Goal: Task Accomplishment & Management: Complete application form

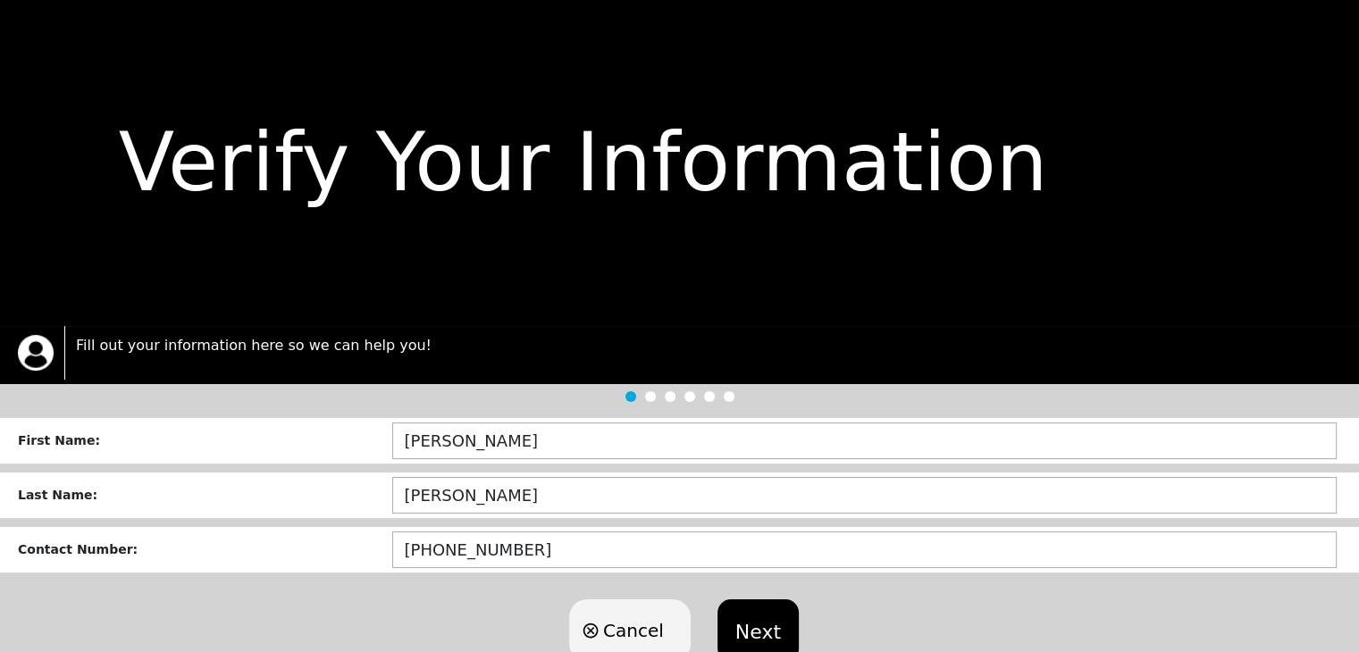
scroll to position [60, 0]
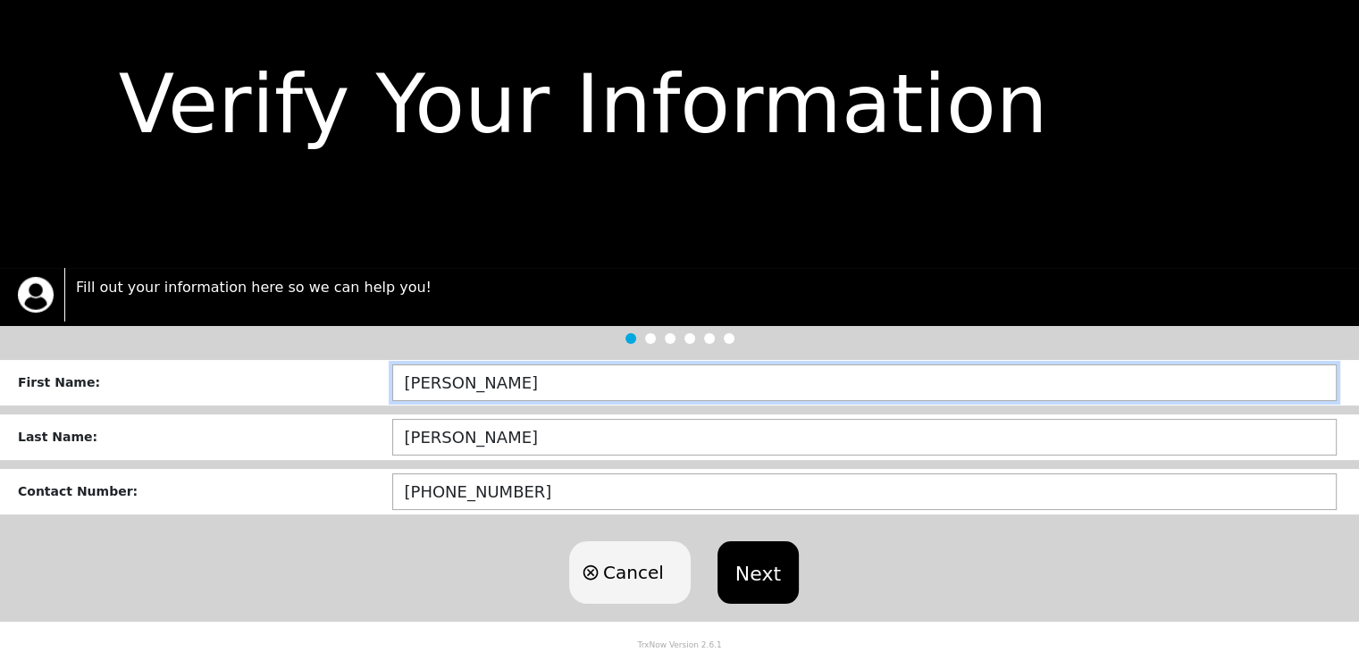
click at [549, 380] on input "[PERSON_NAME]" at bounding box center [864, 383] width 944 height 37
type input "[DEMOGRAPHIC_DATA]"
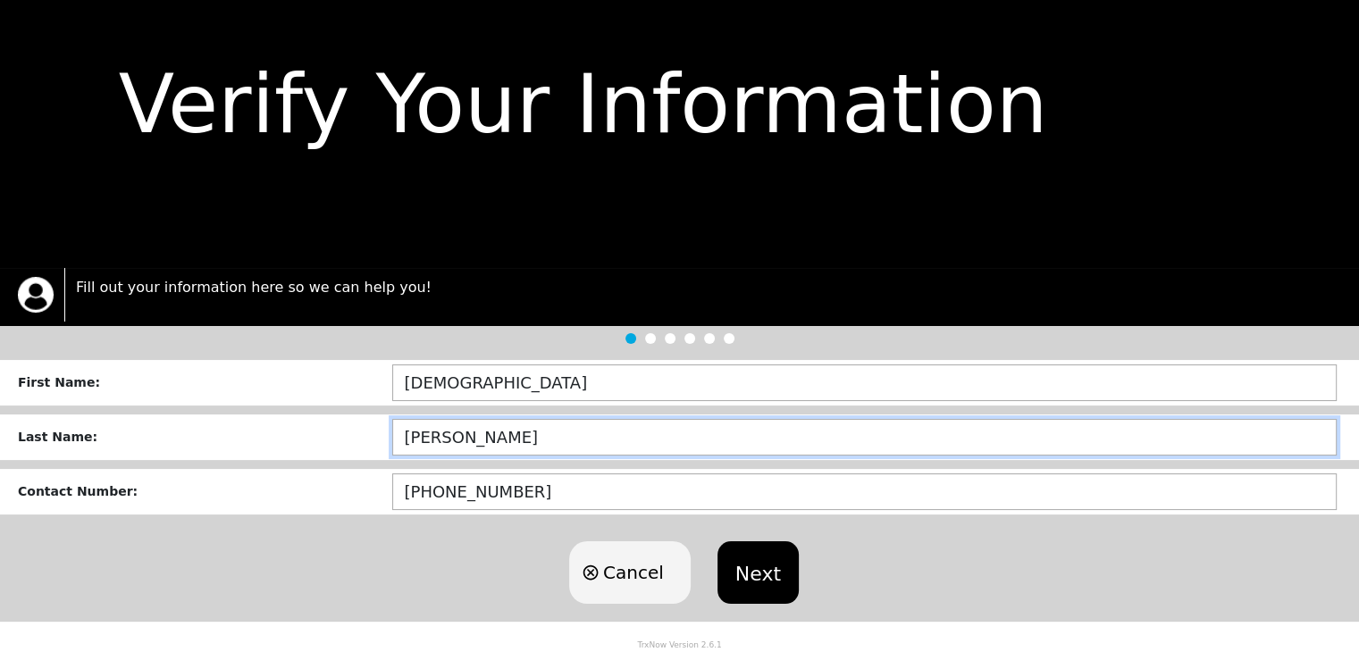
click at [556, 433] on input "[PERSON_NAME]" at bounding box center [864, 437] width 944 height 37
type input "[PERSON_NAME]"
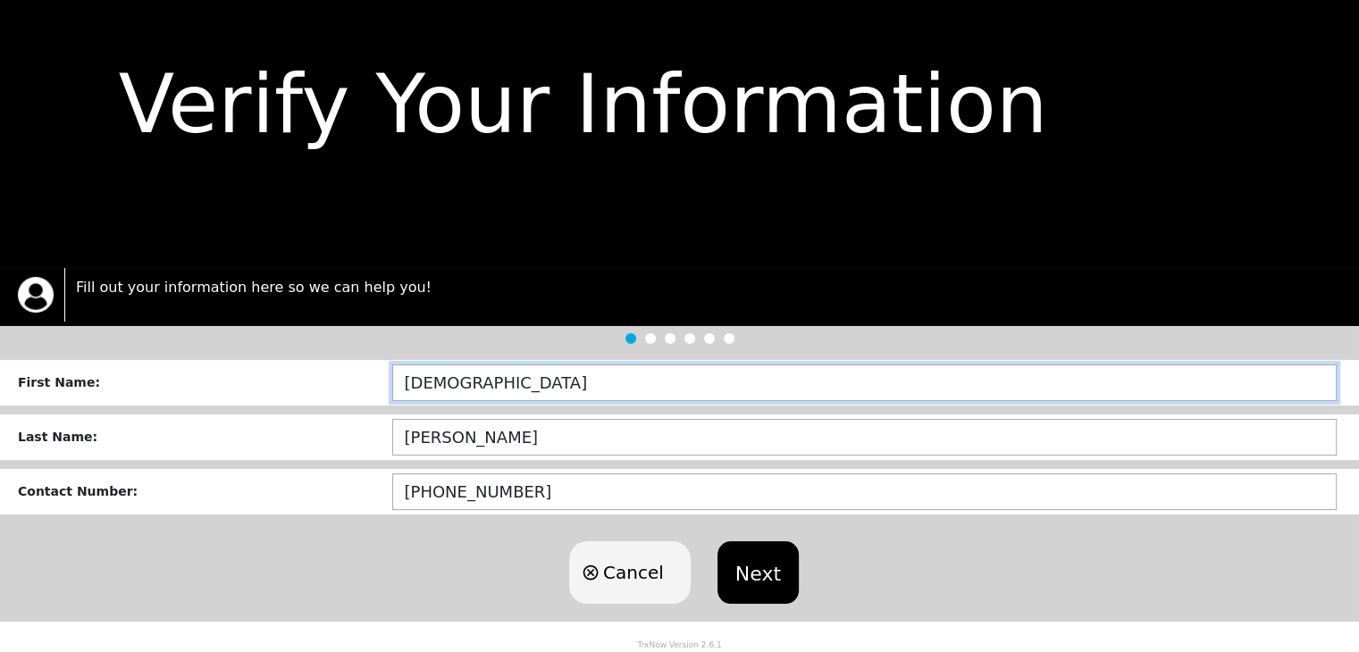
click at [482, 380] on input "[DEMOGRAPHIC_DATA]" at bounding box center [864, 383] width 944 height 37
type input "[PERSON_NAME]"
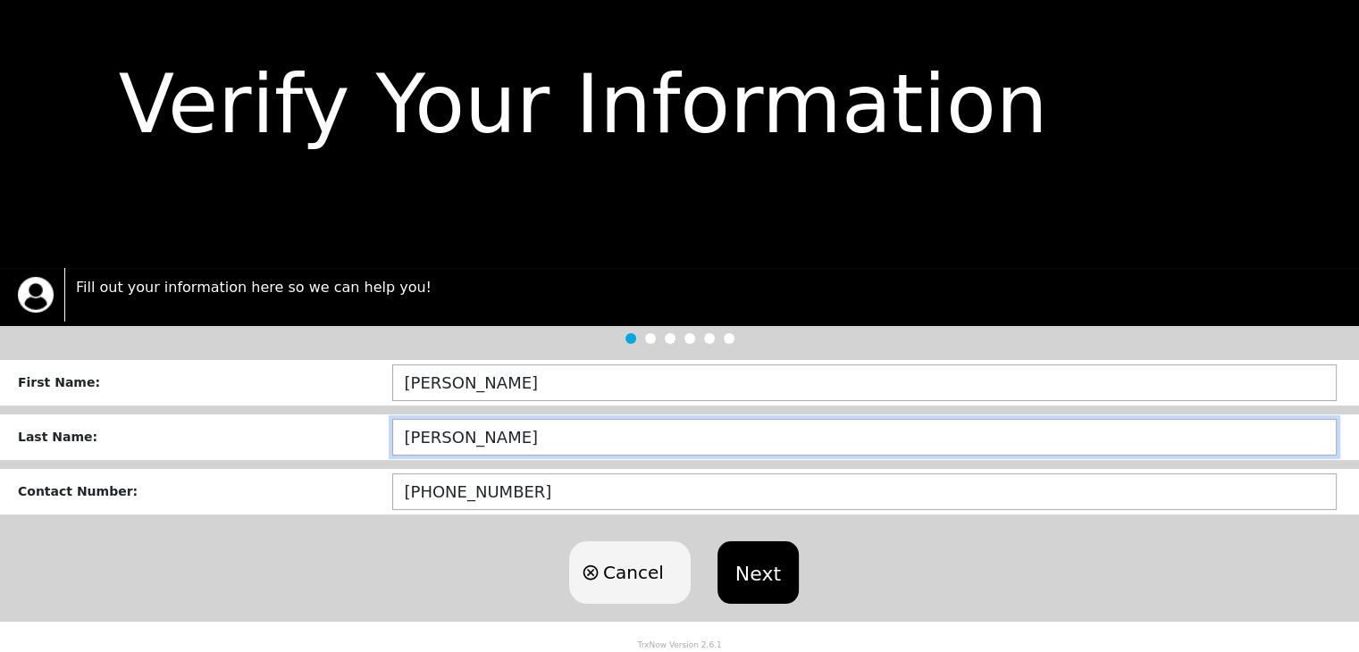
click at [575, 437] on input "[PERSON_NAME]" at bounding box center [864, 437] width 944 height 37
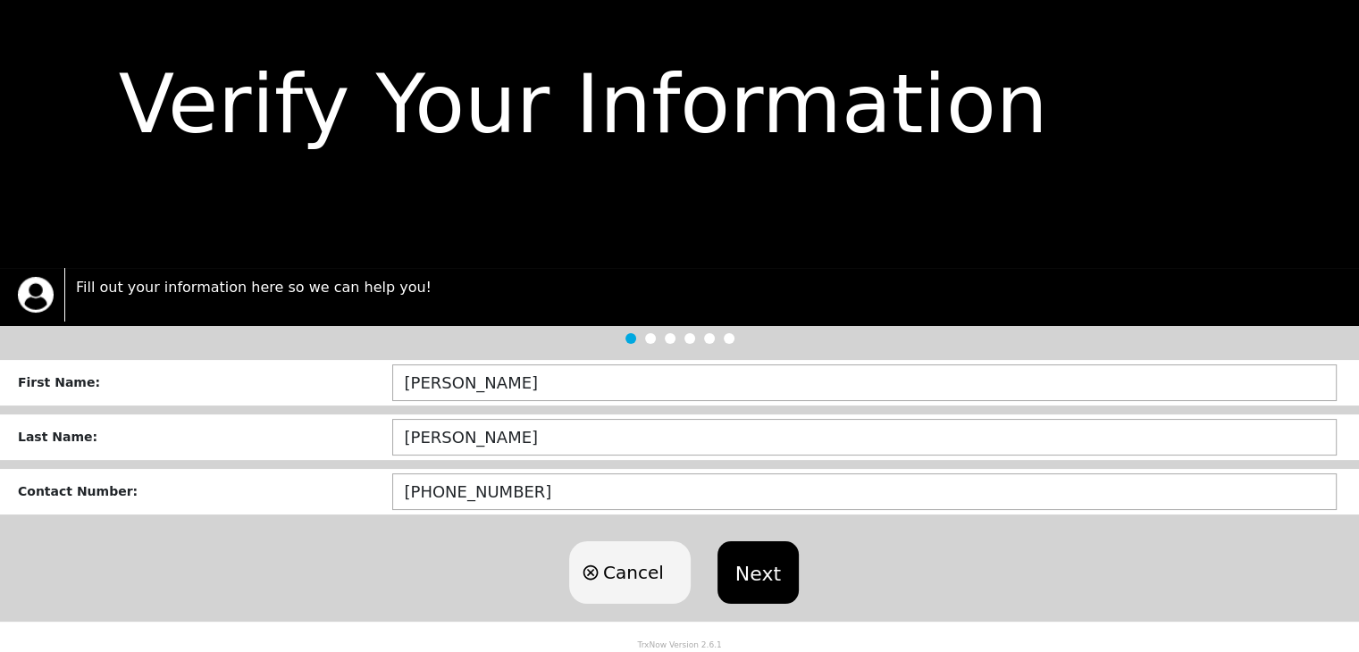
click at [749, 572] on button "Next" at bounding box center [757, 572] width 81 height 63
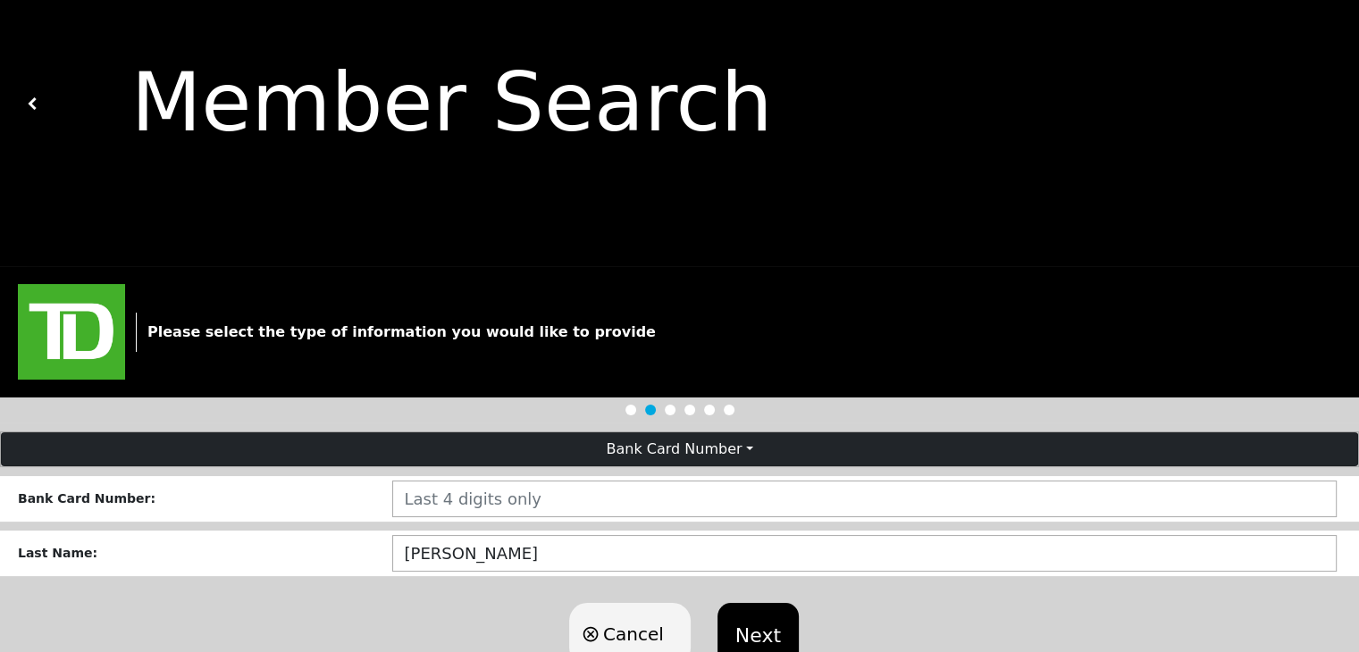
scroll to position [123, 0]
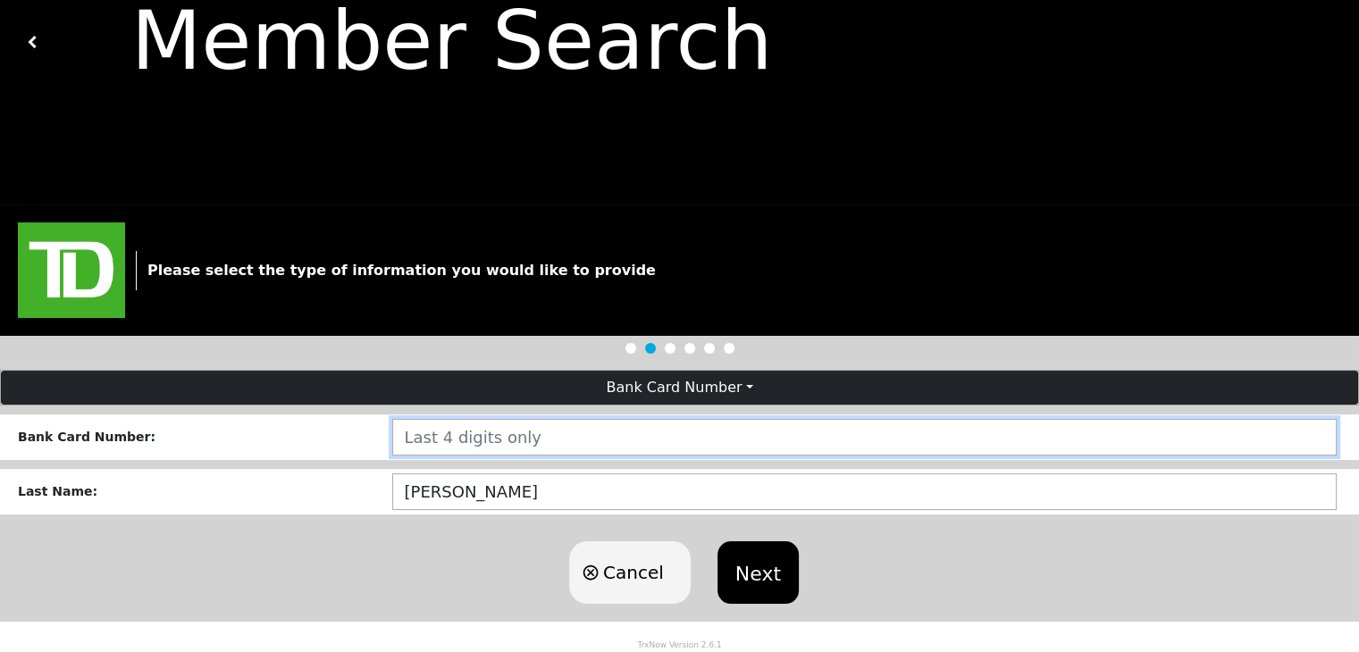
click at [530, 437] on input "number" at bounding box center [864, 437] width 944 height 37
type input "1474"
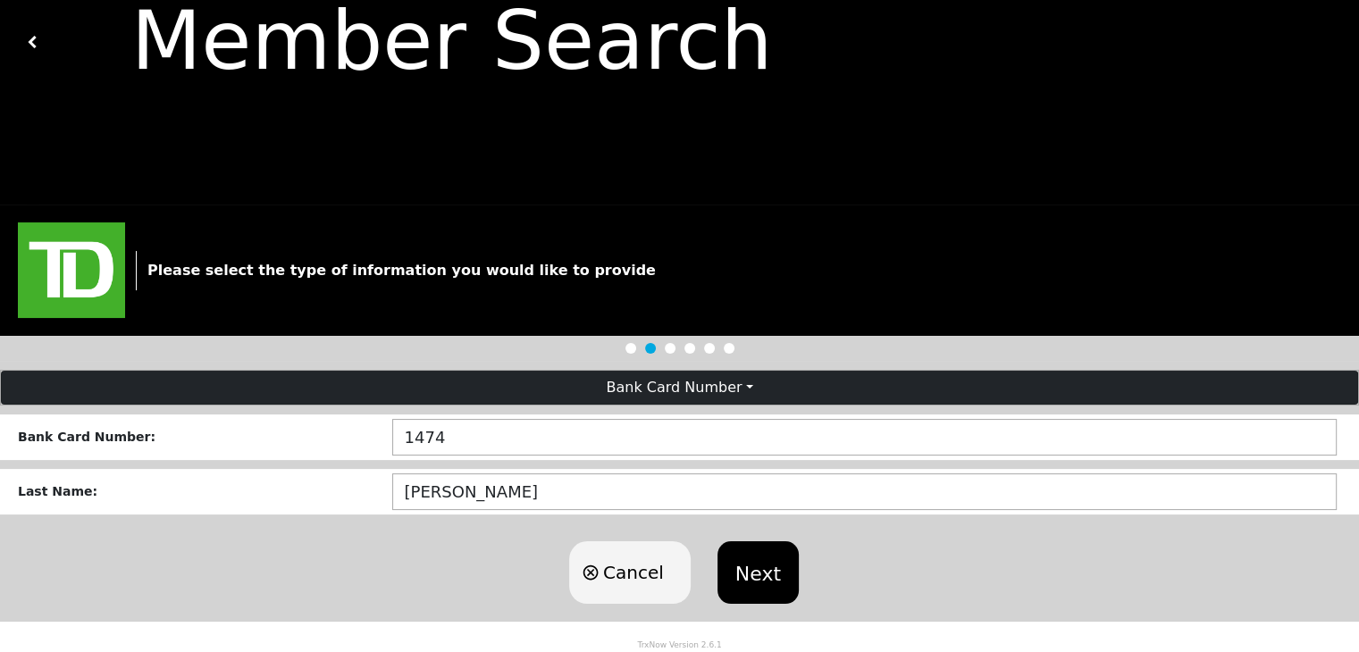
click at [755, 567] on button "Next" at bounding box center [757, 572] width 81 height 63
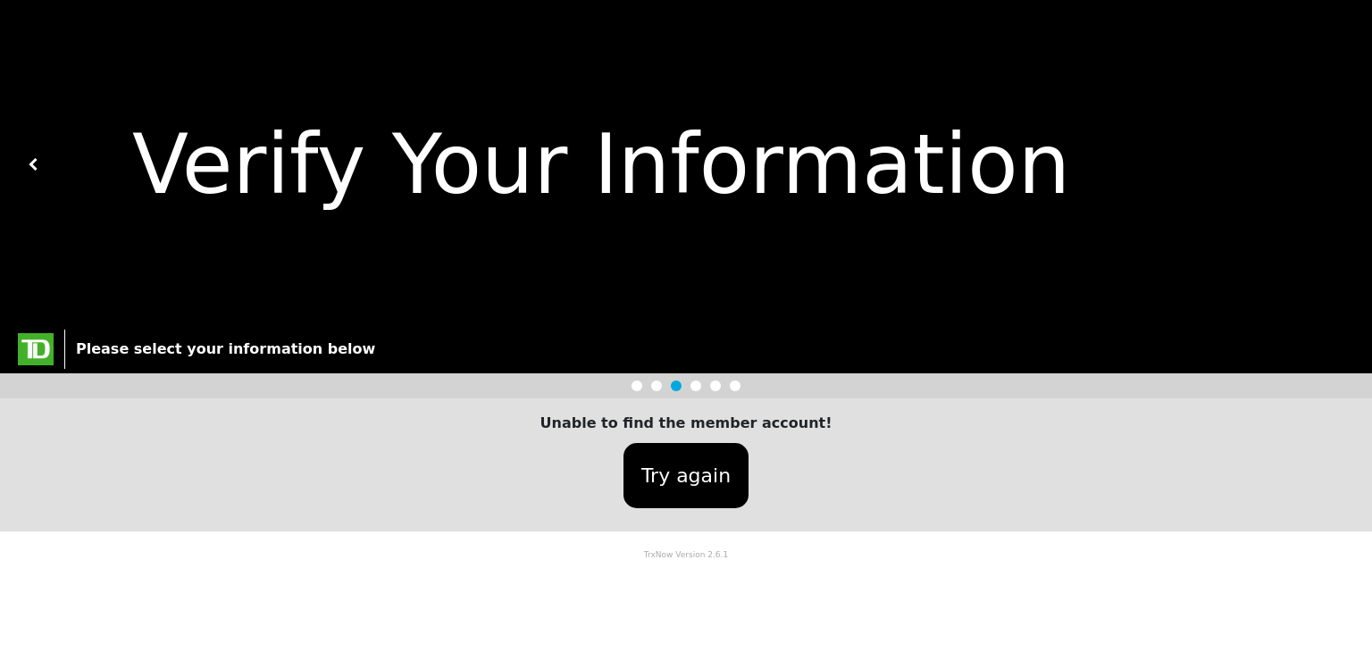
click at [684, 482] on button "Try again" at bounding box center [686, 475] width 125 height 65
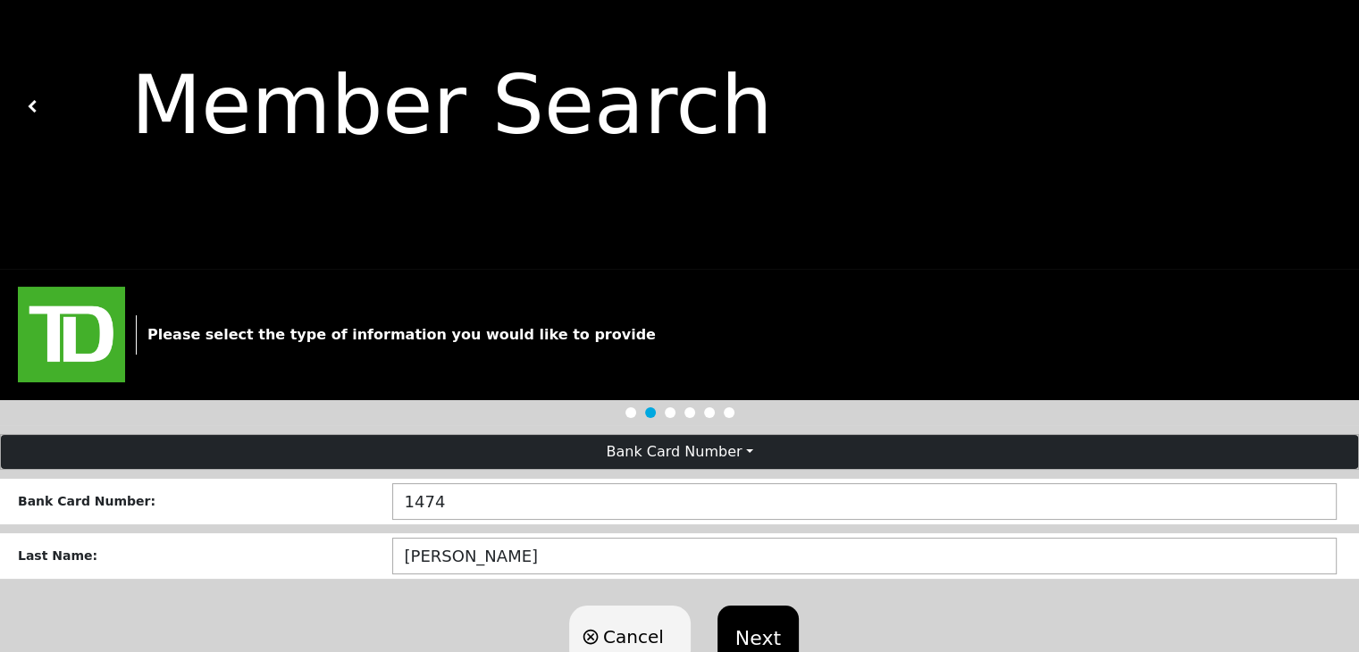
scroll to position [123, 0]
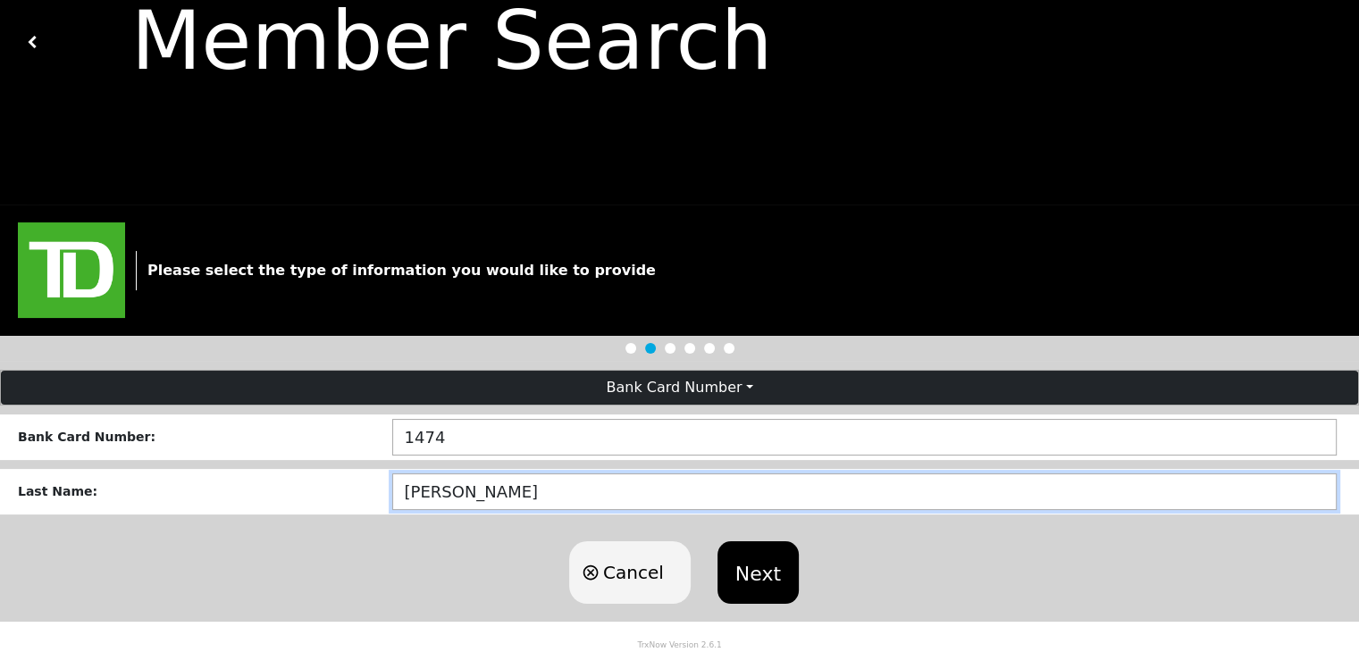
click at [709, 493] on input "string" at bounding box center [864, 492] width 944 height 37
type input "[PERSON_NAME]"
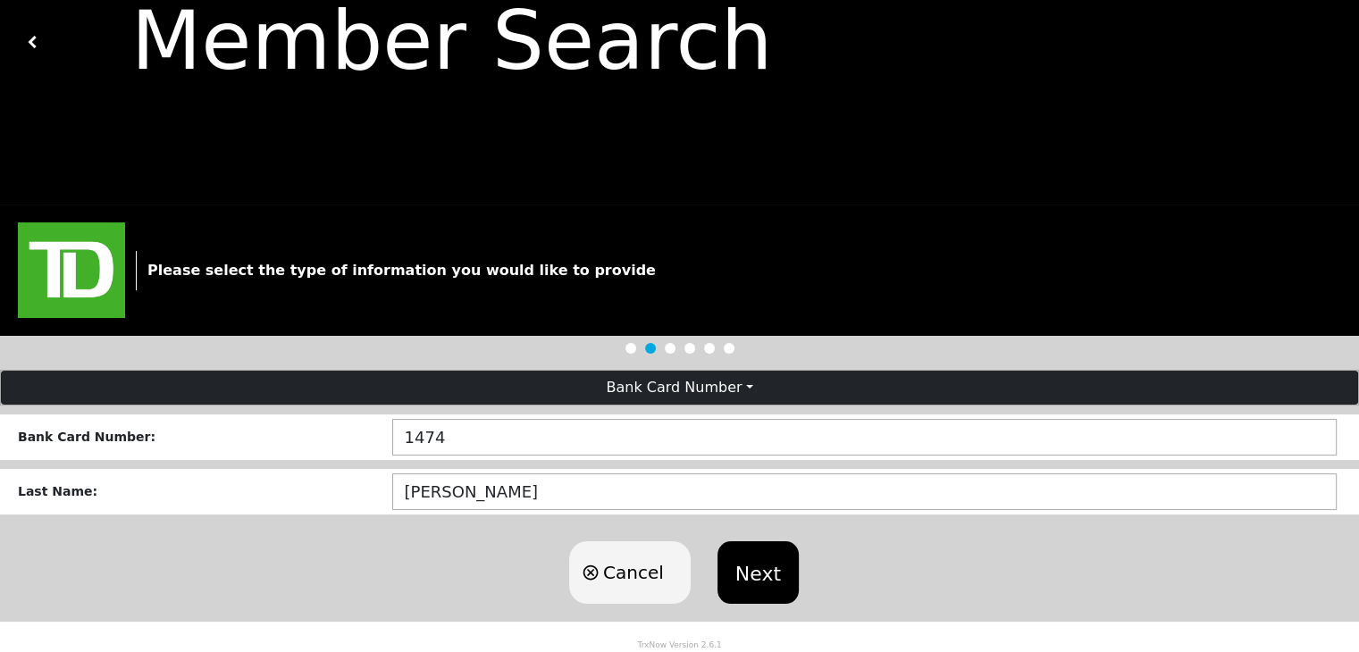
click at [878, 522] on form "Bank Card Number Bank Card Number : 1474 Last Name : Cancel Next" at bounding box center [679, 496] width 1359 height 252
click at [753, 576] on button "Next" at bounding box center [757, 572] width 81 height 63
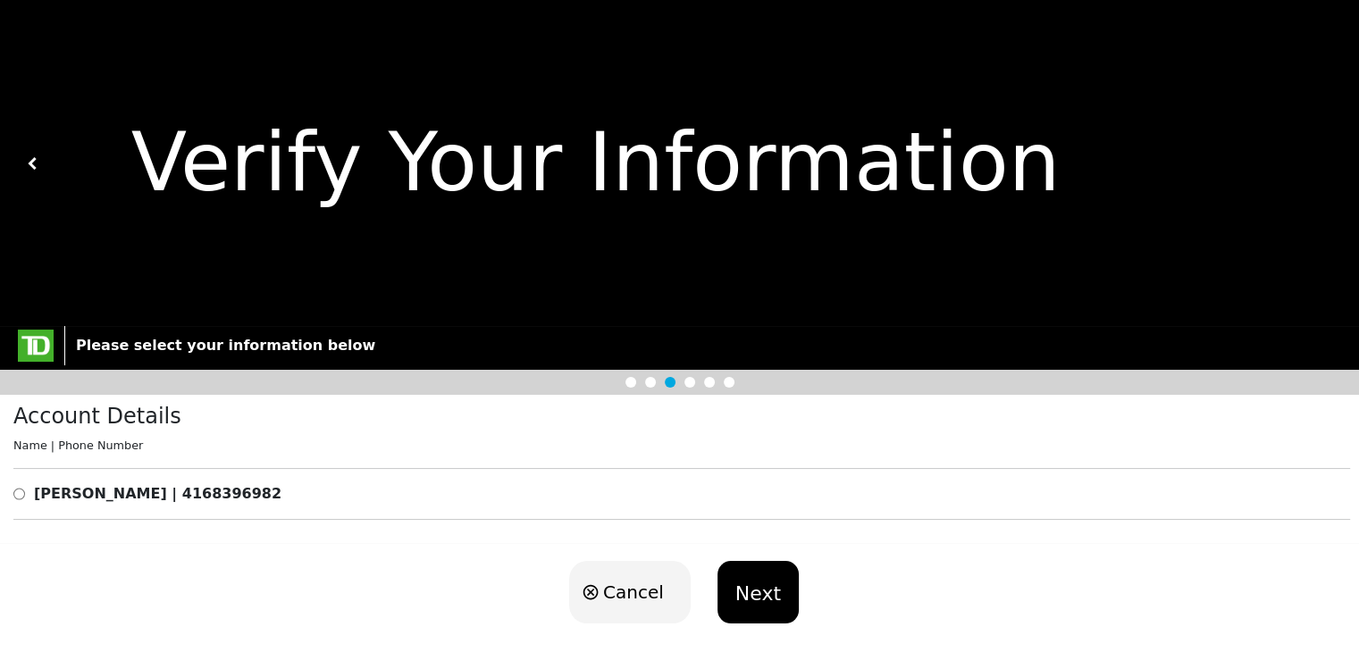
click at [20, 498] on input "radio" at bounding box center [19, 493] width 12 height 21
radio input "true"
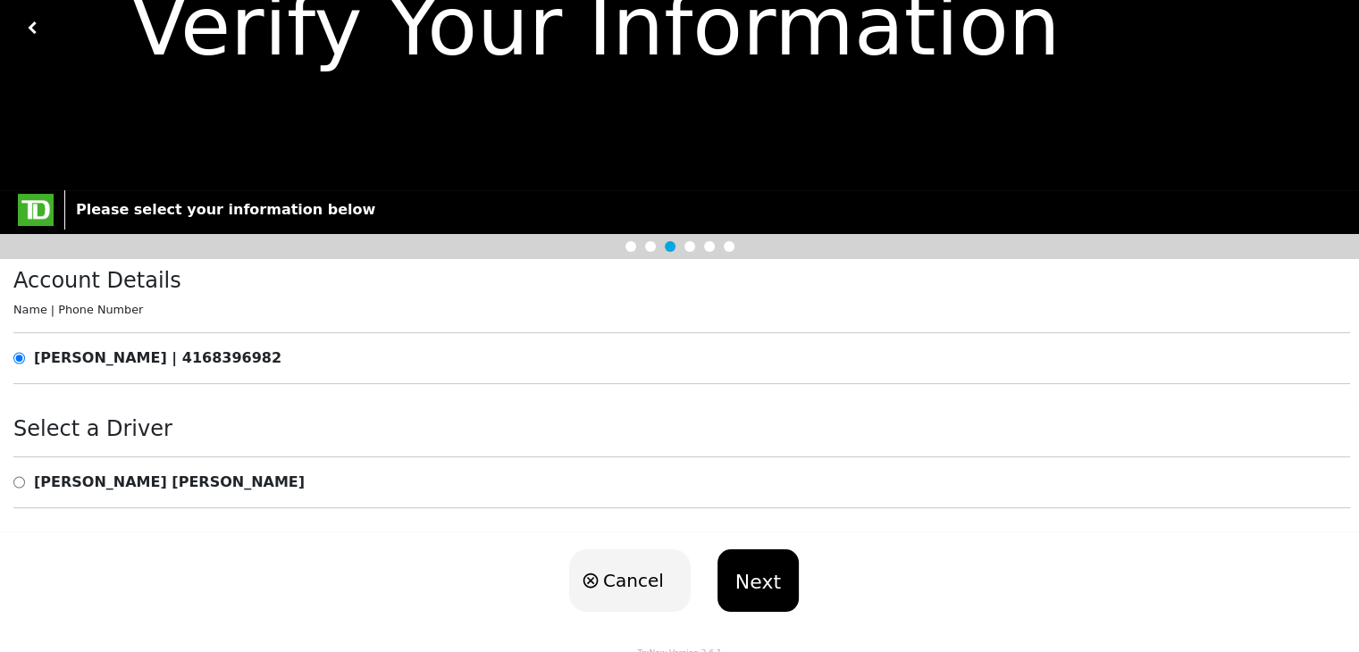
scroll to position [147, 0]
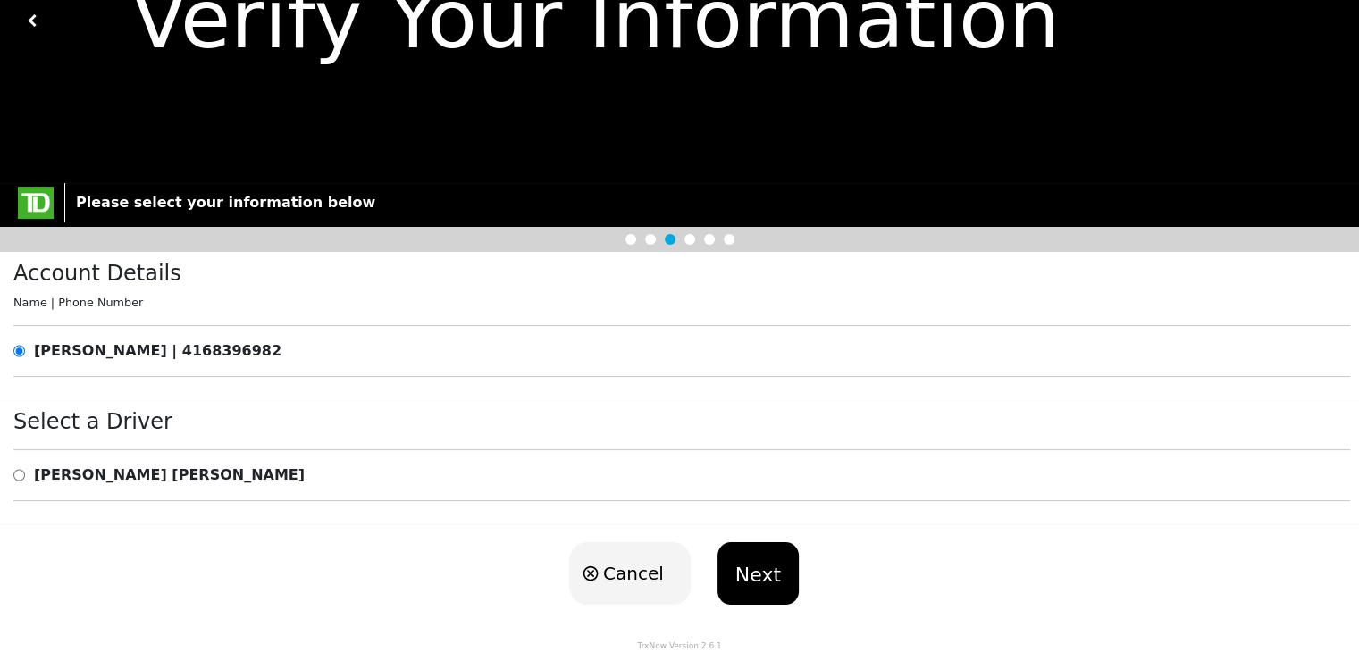
click at [15, 470] on input "radio" at bounding box center [19, 475] width 12 height 21
radio input "true"
drag, startPoint x: 356, startPoint y: 356, endPoint x: 38, endPoint y: 353, distance: 318.1
click at [38, 353] on div "[PERSON_NAME] | 4168396982" at bounding box center [681, 350] width 1337 height 21
copy b "[PERSON_NAME] | 4168396982"
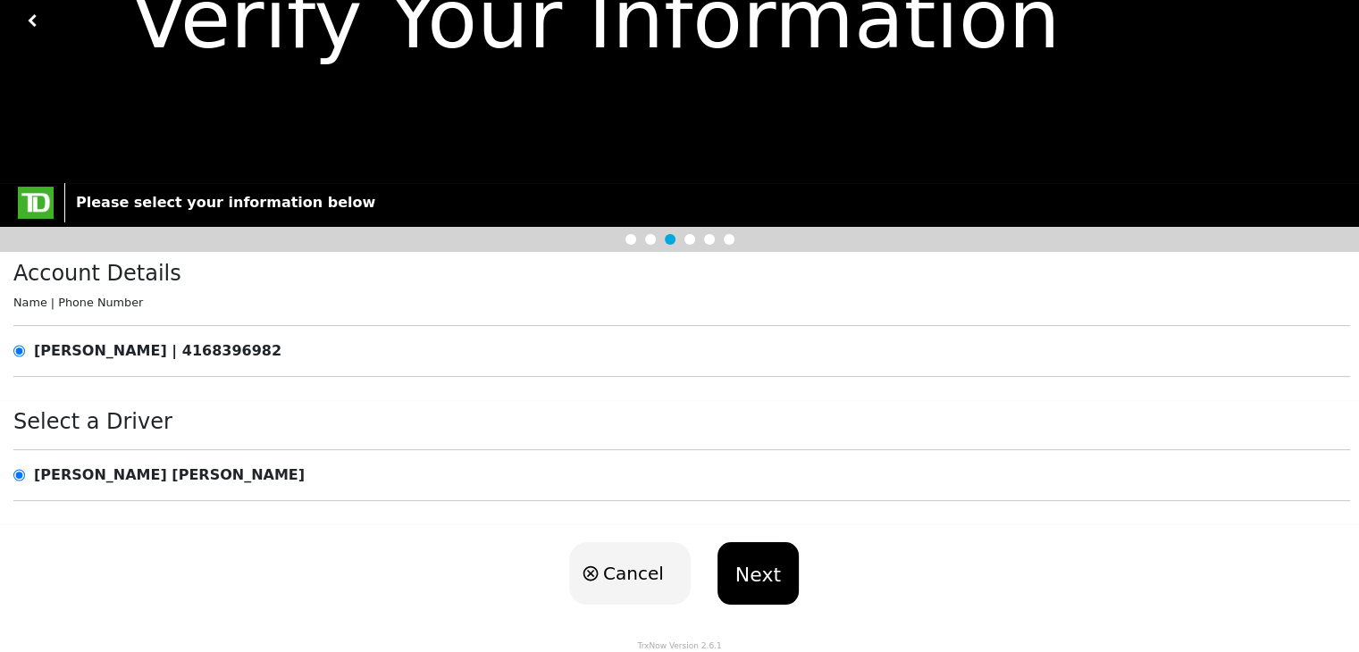
click at [234, 526] on div "Cancel Next" at bounding box center [679, 573] width 1359 height 98
click at [772, 577] on button "Next" at bounding box center [757, 573] width 81 height 63
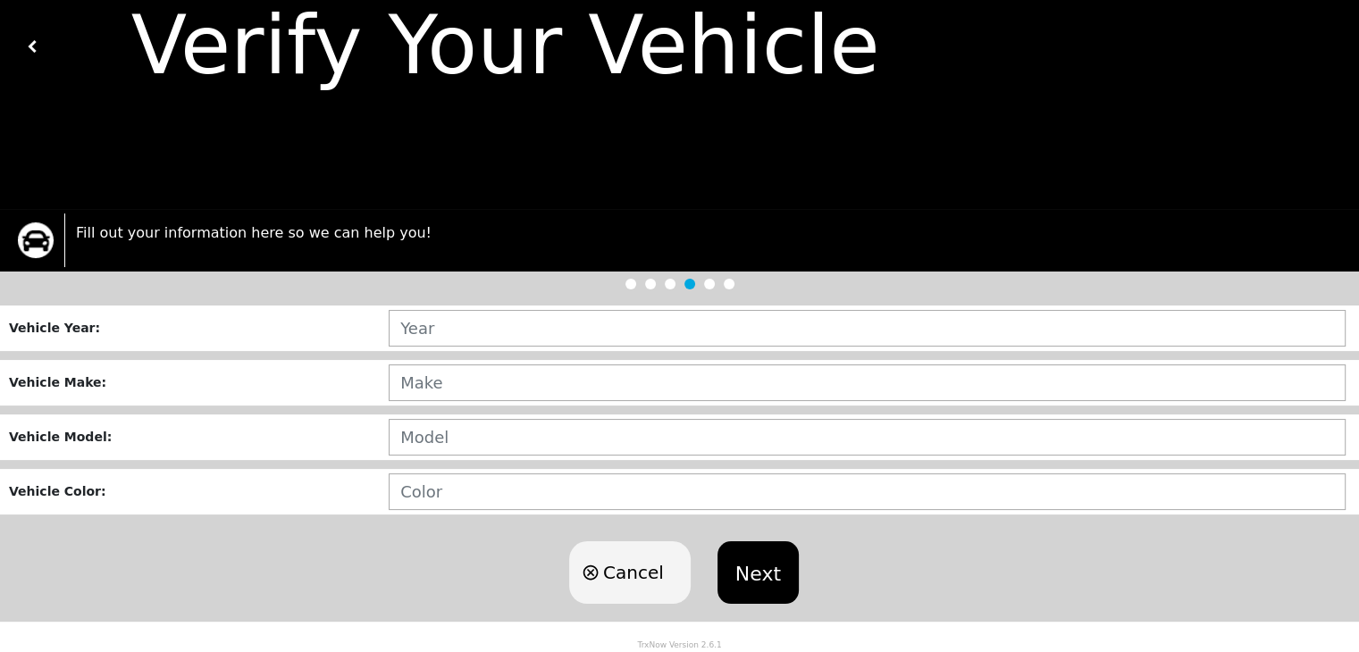
scroll to position [118, 0]
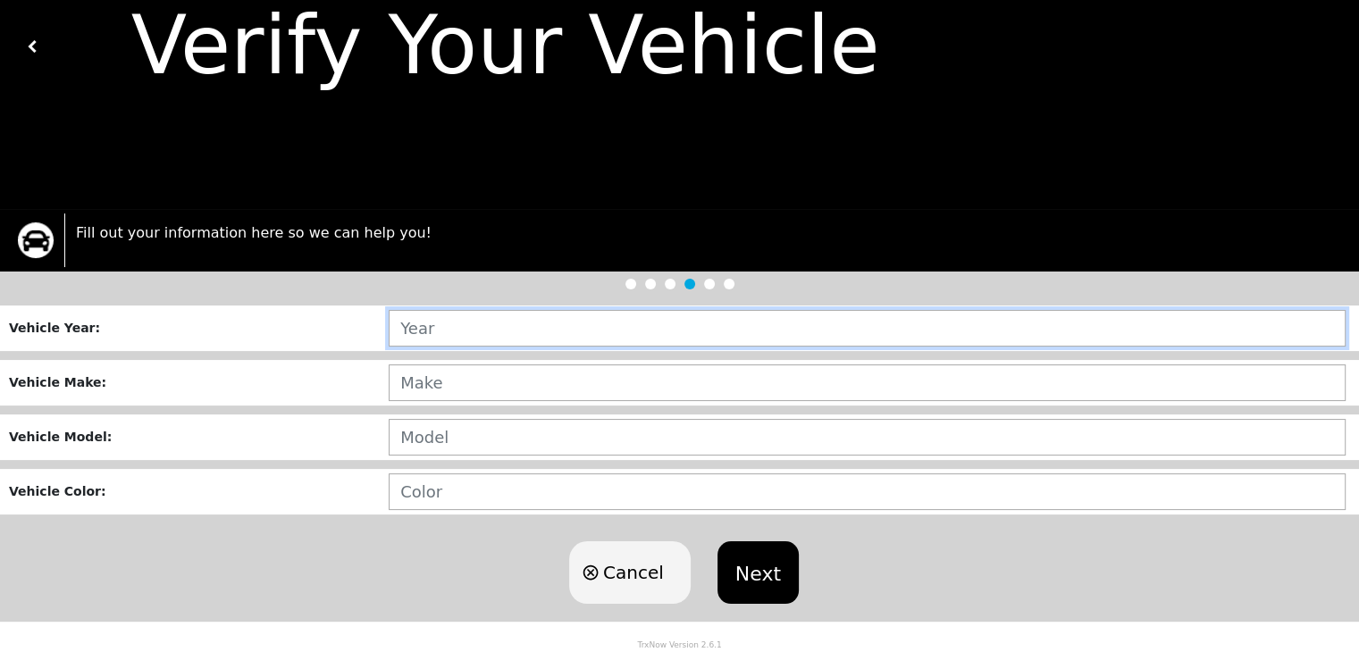
click at [468, 327] on input "text" at bounding box center [867, 328] width 957 height 37
type input "2018"
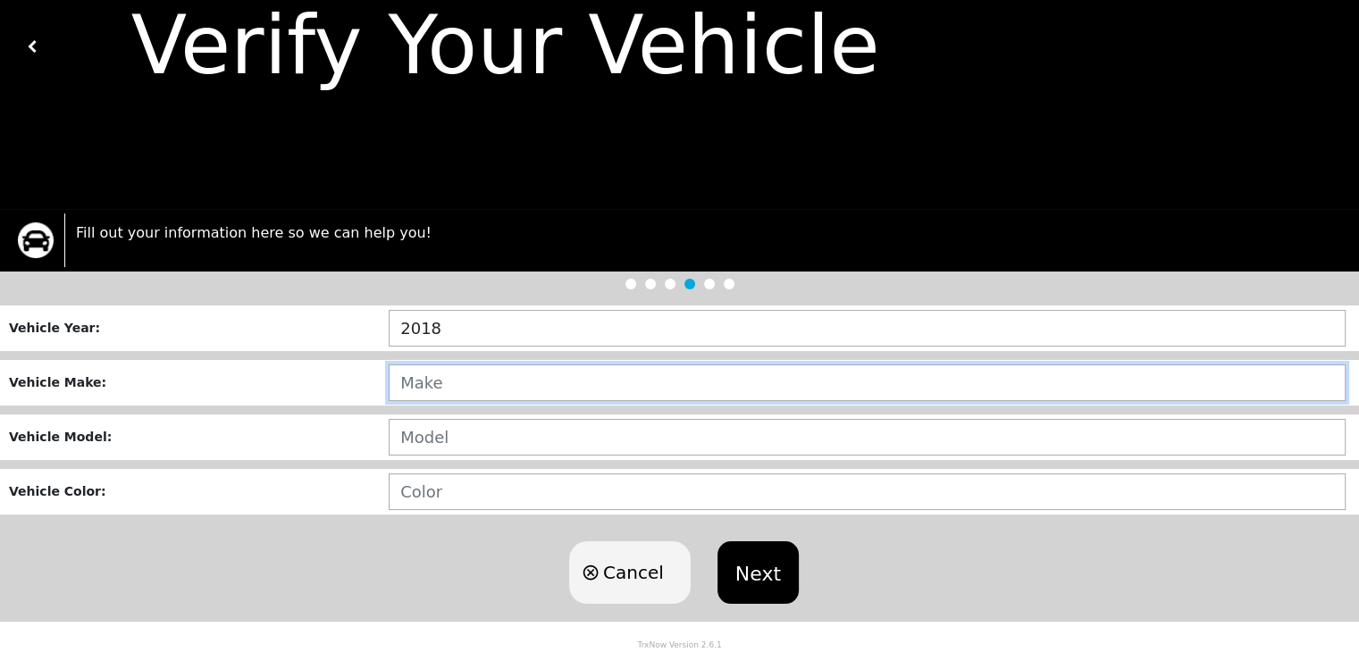
click at [436, 382] on input "text" at bounding box center [867, 383] width 957 height 37
type input "HONDA"
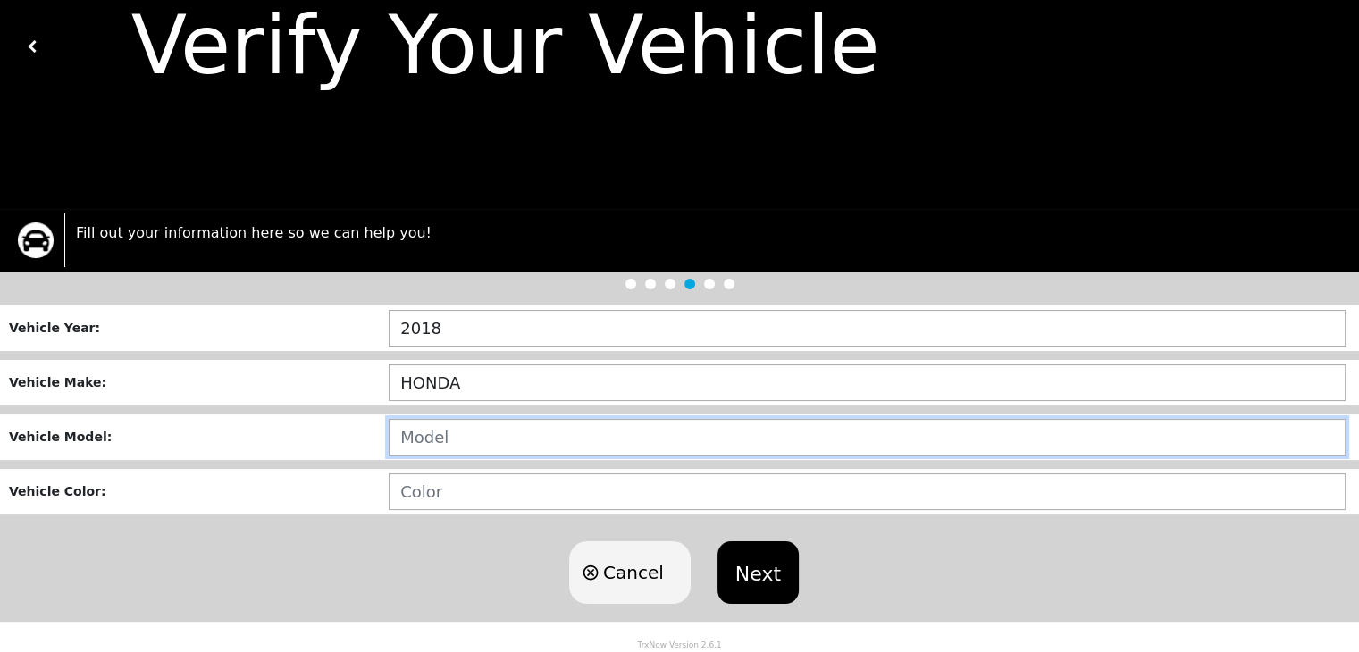
click at [440, 426] on input "text" at bounding box center [867, 437] width 957 height 37
type input "CR-V"
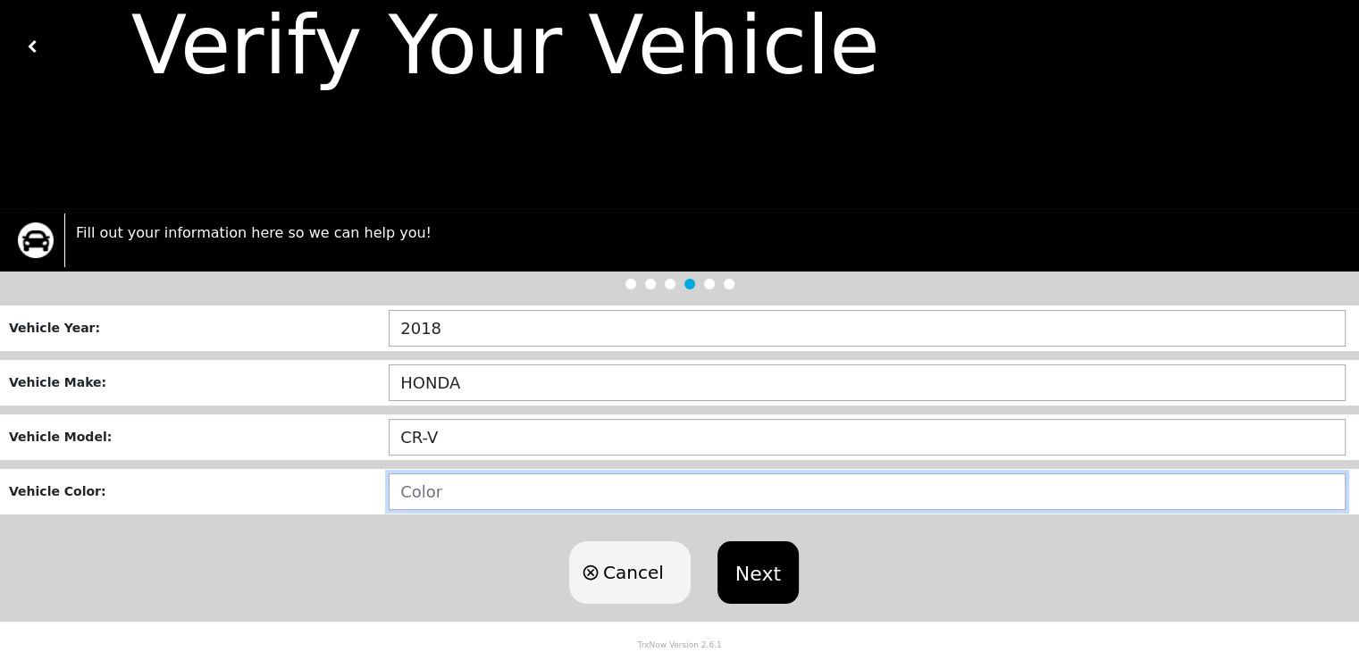
click at [429, 483] on input "text" at bounding box center [867, 492] width 957 height 37
type input "SILVER"
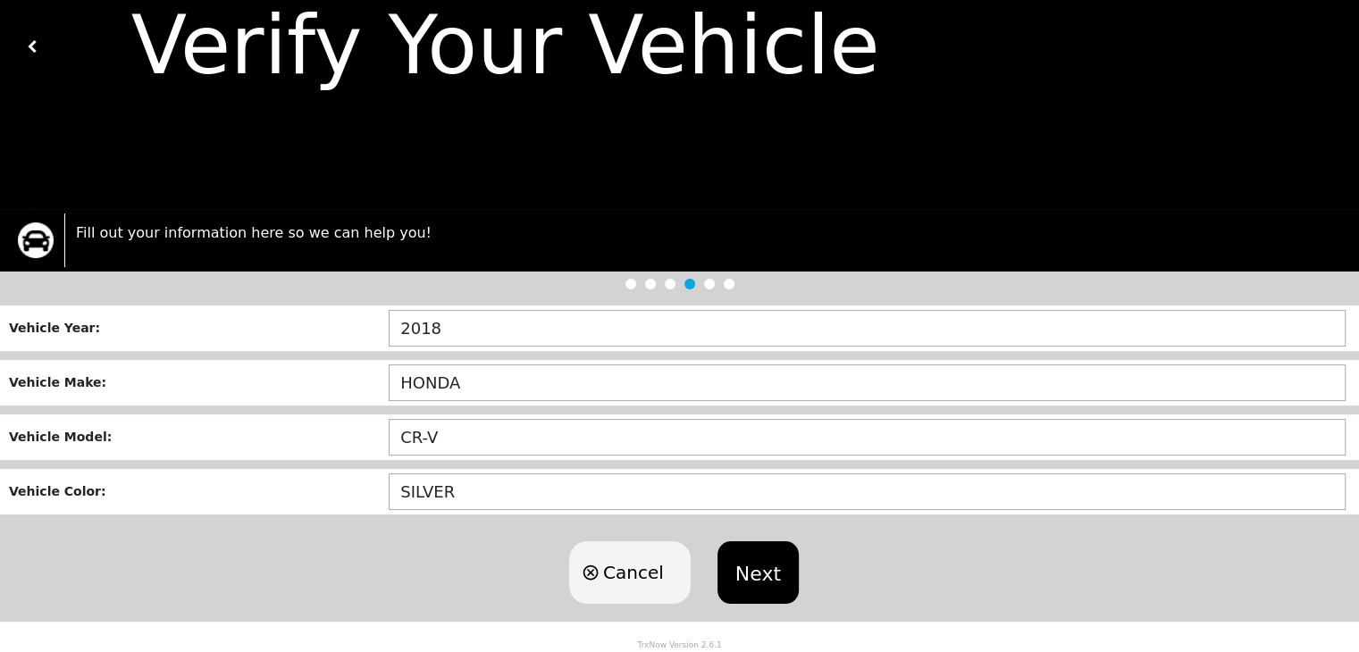
click at [444, 548] on div "Cancel Next" at bounding box center [679, 573] width 1359 height 98
click at [742, 558] on button "Next" at bounding box center [757, 572] width 81 height 63
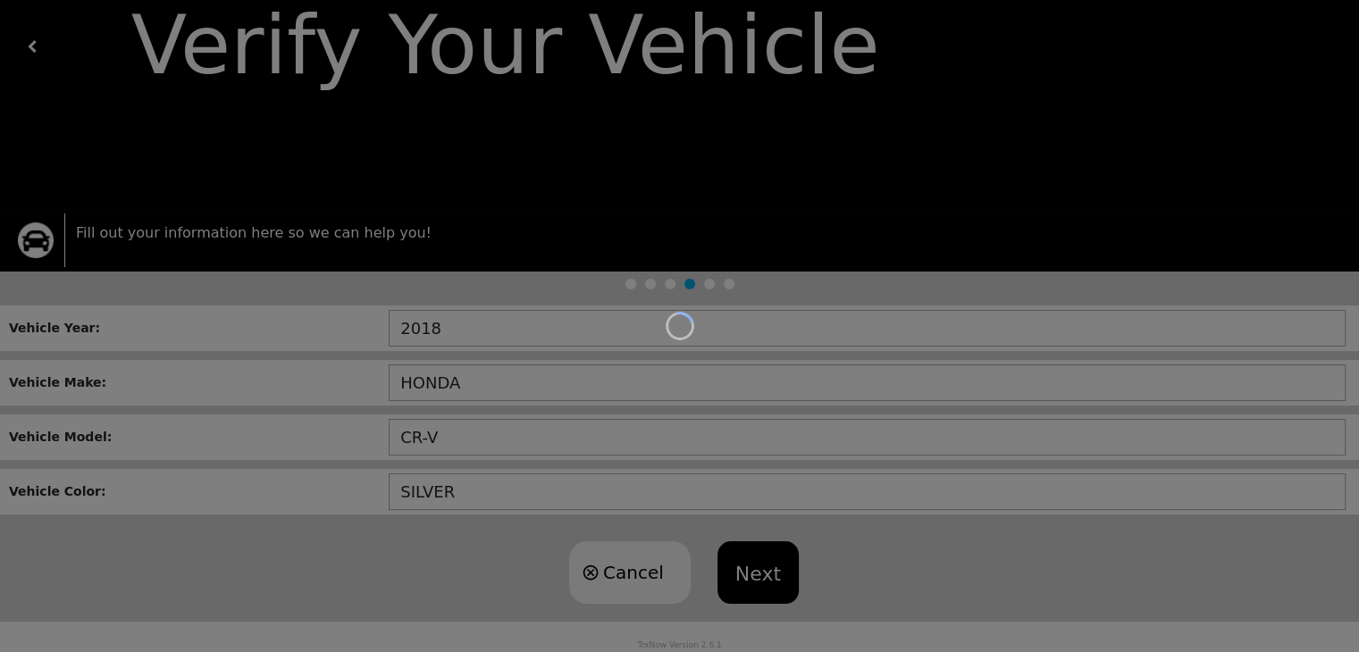
scroll to position [357, 0]
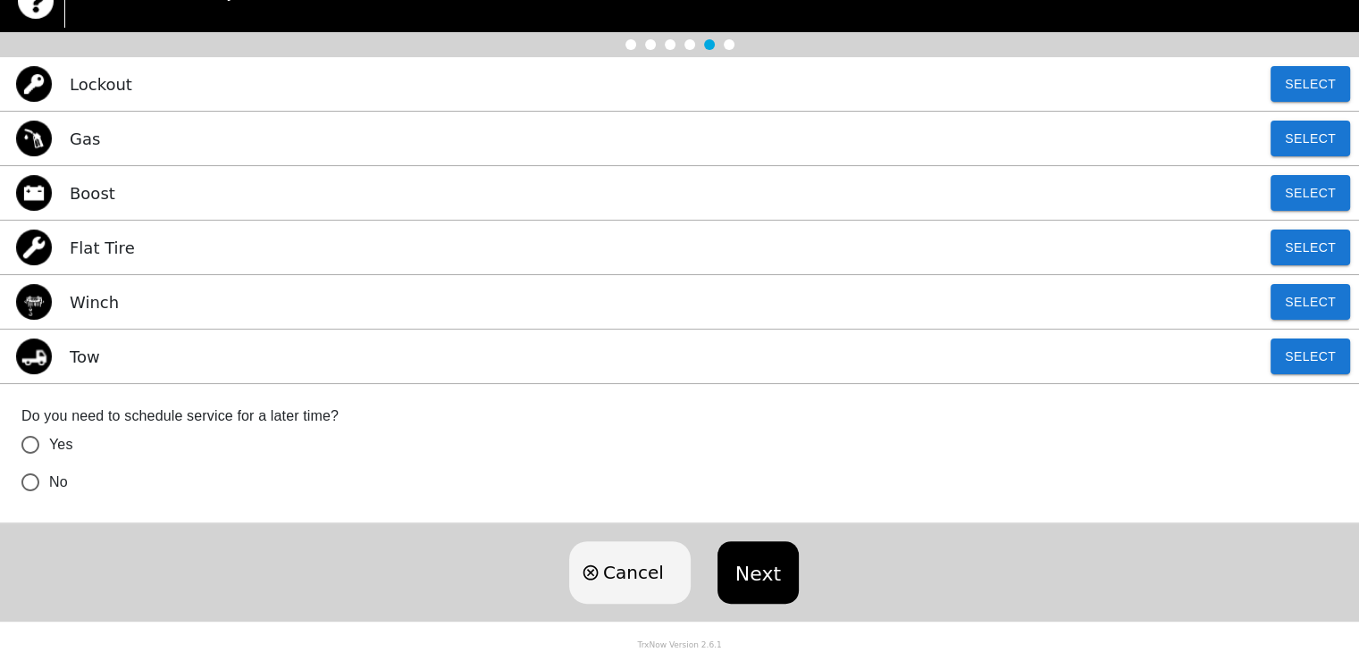
click at [1299, 182] on div "Loading user experience Powered by TrxNow" at bounding box center [679, 194] width 1316 height 79
click at [114, 199] on div "Loading user experience Powered by TrxNow" at bounding box center [679, 194] width 1316 height 79
click at [1309, 194] on div "Loading user experience Powered by TrxNow" at bounding box center [679, 194] width 1316 height 79
click at [35, 487] on input "No" at bounding box center [31, 483] width 38 height 38
radio input "true"
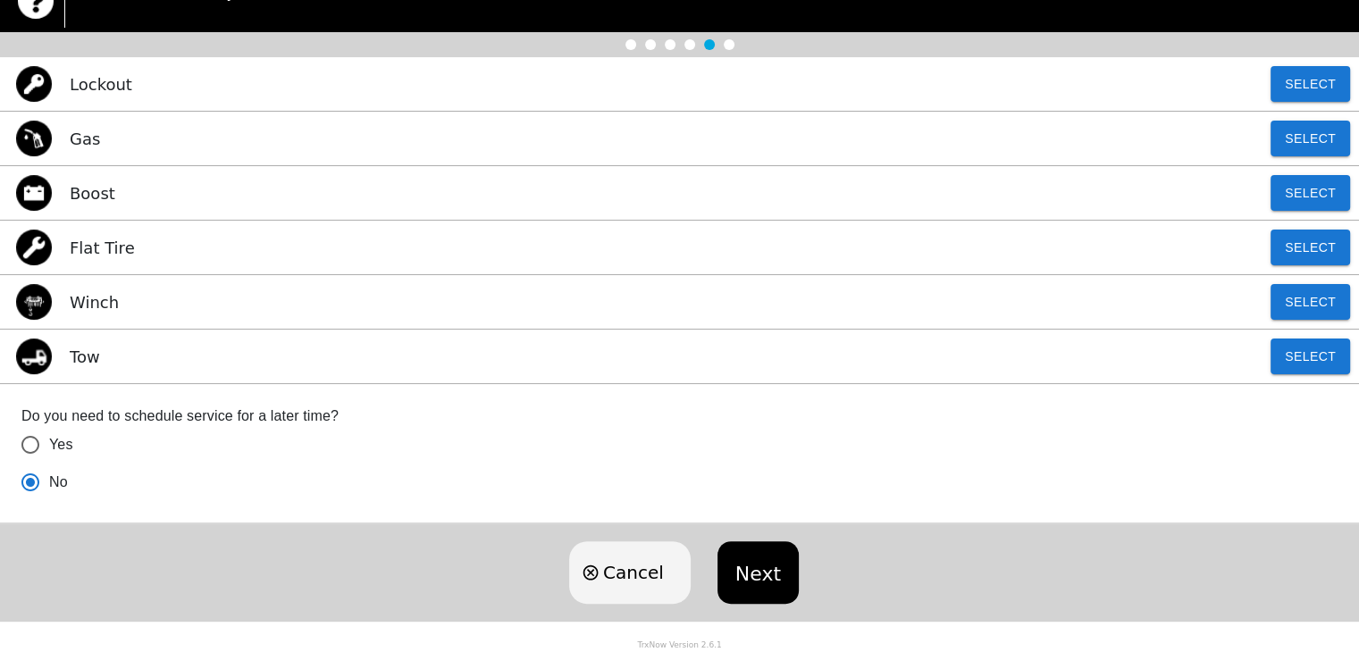
click at [42, 193] on div "Loading user experience Powered by TrxNow" at bounding box center [679, 194] width 1316 height 79
click at [1313, 194] on div "Loading user experience Powered by TrxNow" at bounding box center [679, 194] width 1316 height 79
click at [933, 182] on div "Loading user experience Powered by TrxNow" at bounding box center [679, 194] width 1316 height 79
click at [843, 212] on div "Loading user experience Powered by TrxNow" at bounding box center [679, 194] width 1316 height 79
click at [1296, 195] on div "Loading user experience Powered by TrxNow" at bounding box center [679, 194] width 1316 height 79
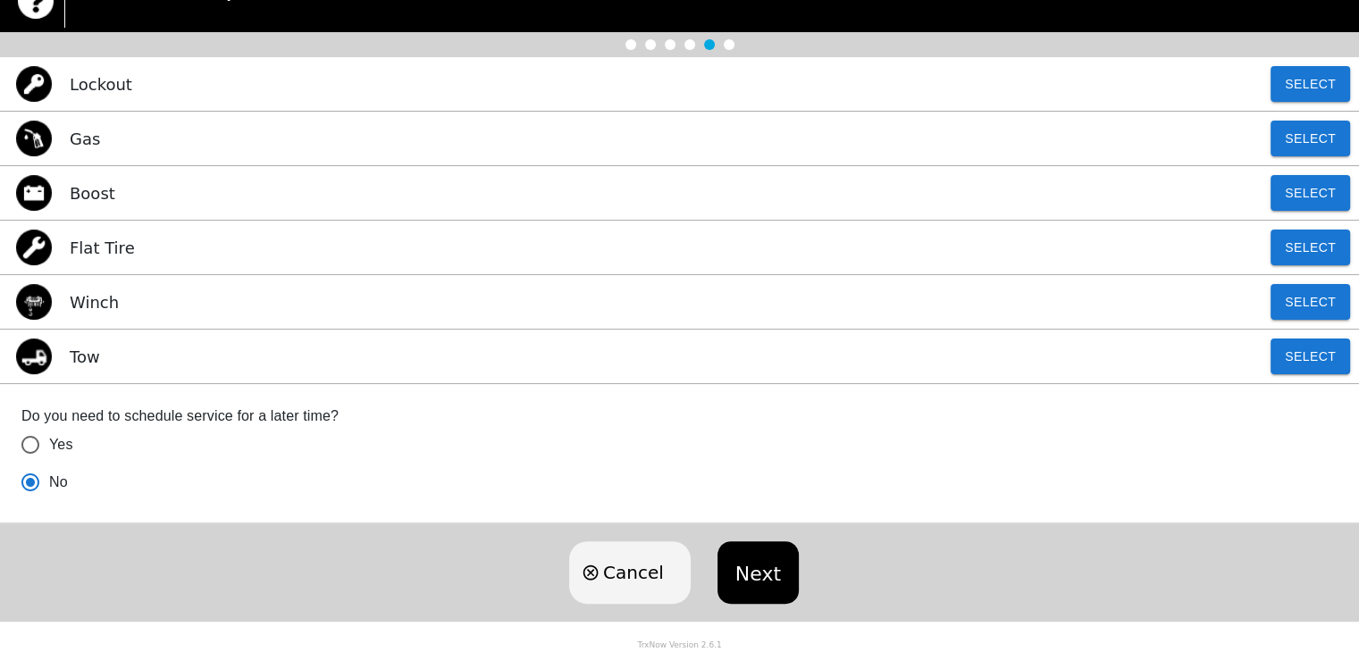
click at [1296, 195] on div "Loading user experience Powered by TrxNow" at bounding box center [679, 194] width 1316 height 79
click at [1311, 190] on div "Loading user experience Powered by TrxNow" at bounding box center [679, 194] width 1316 height 79
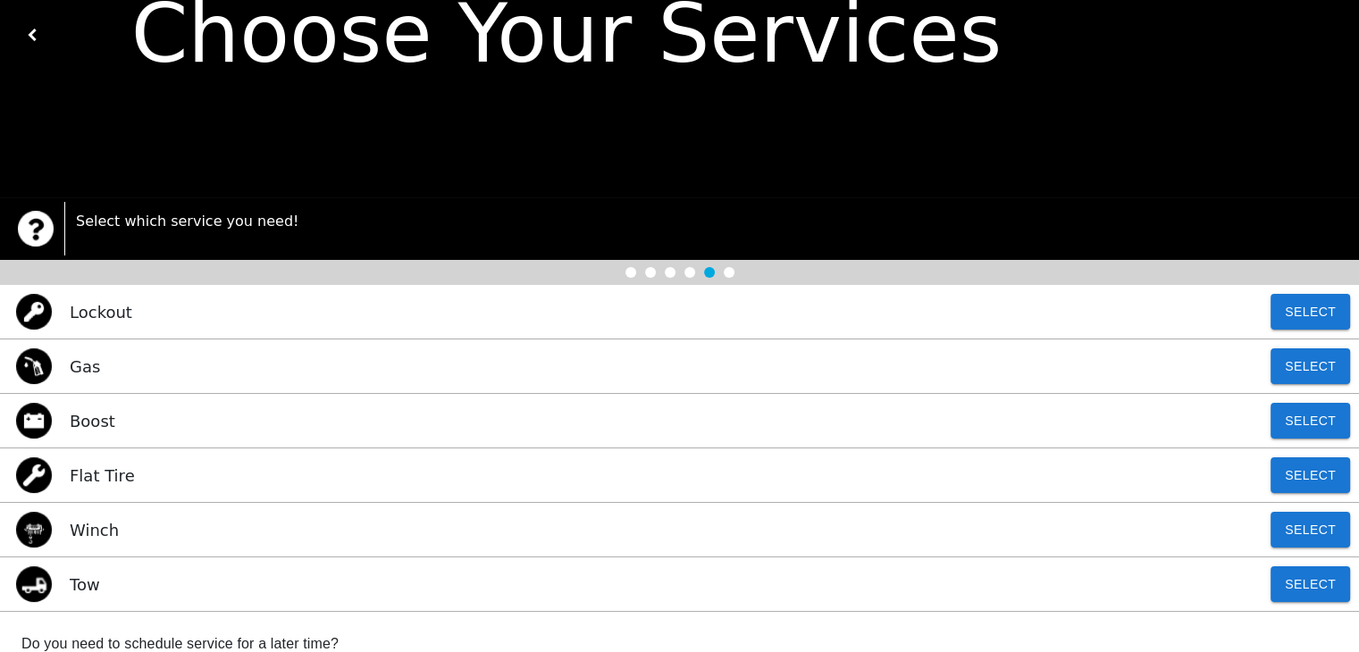
scroll to position [89, 0]
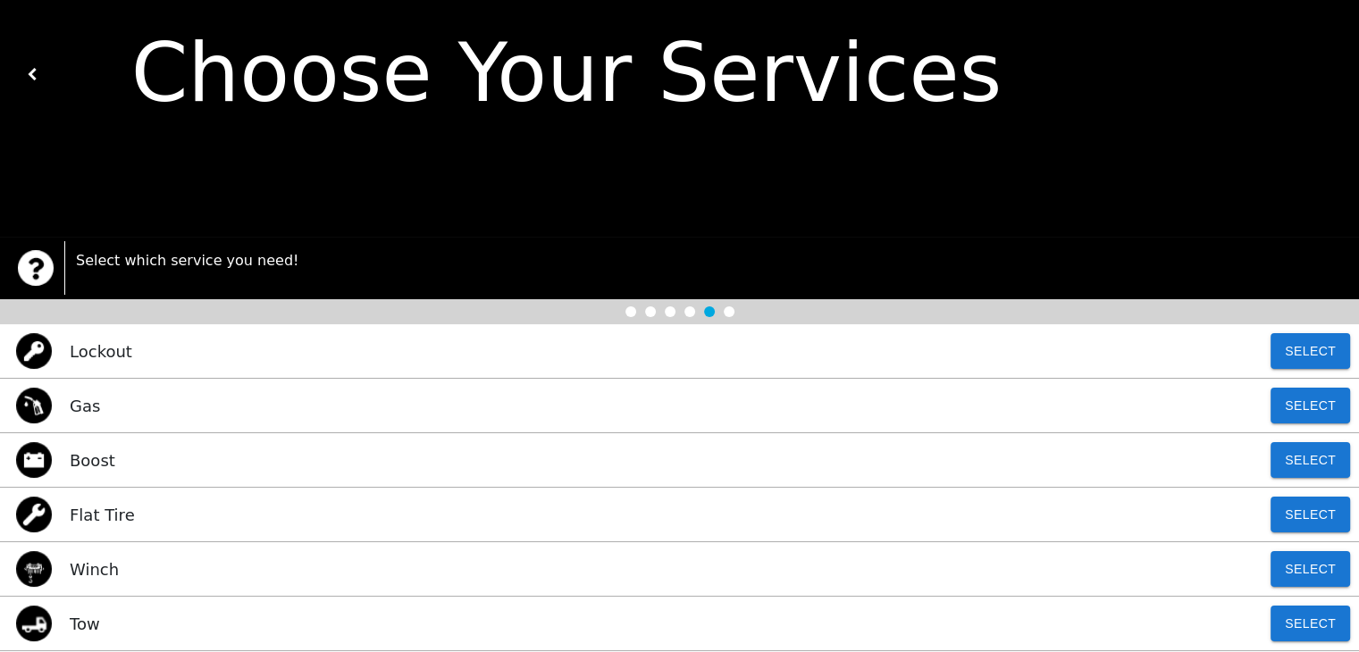
click at [37, 355] on img at bounding box center [34, 351] width 36 height 36
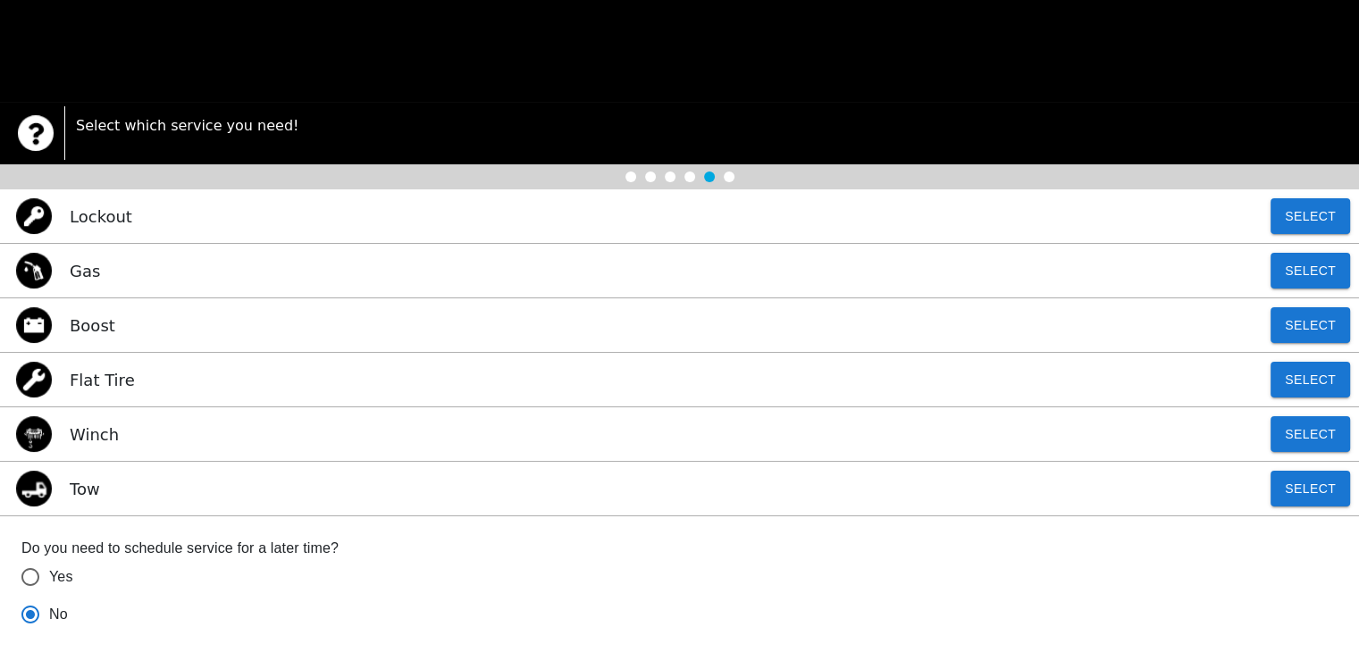
scroll to position [268, 0]
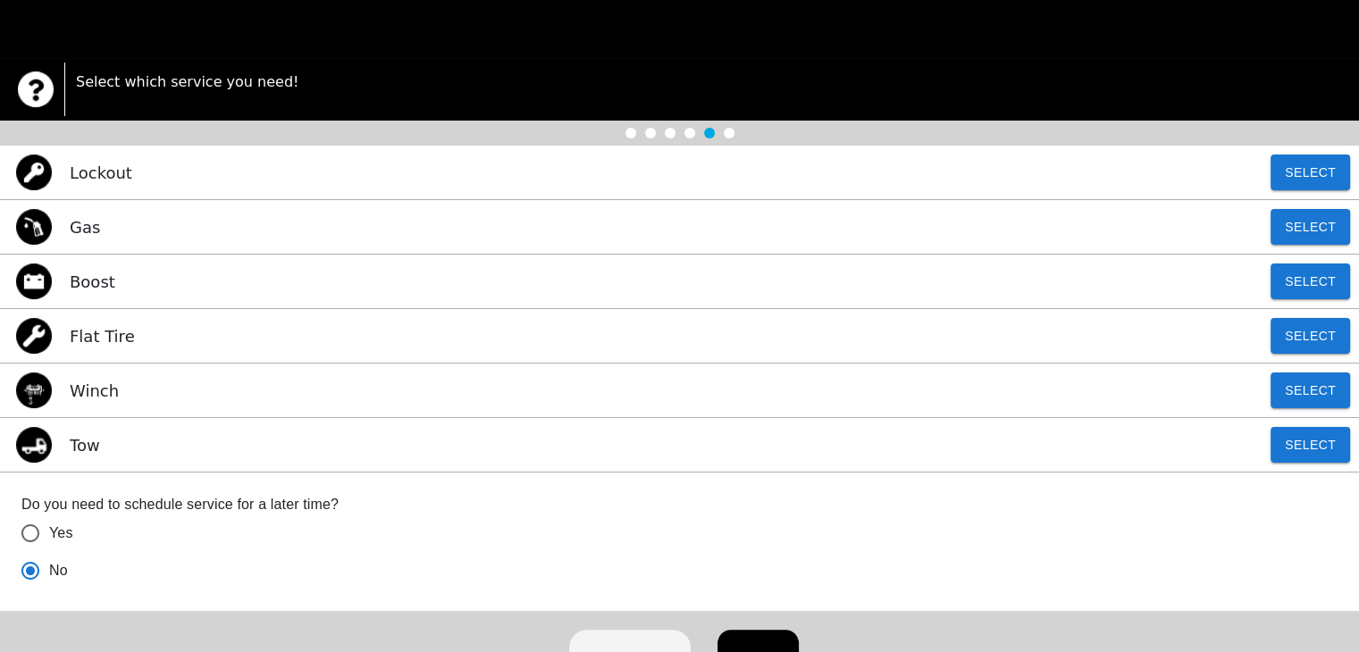
click at [127, 178] on div "Loading user experience Powered by TrxNow" at bounding box center [679, 194] width 1316 height 79
click at [1310, 237] on button "Select" at bounding box center [1311, 227] width 80 height 36
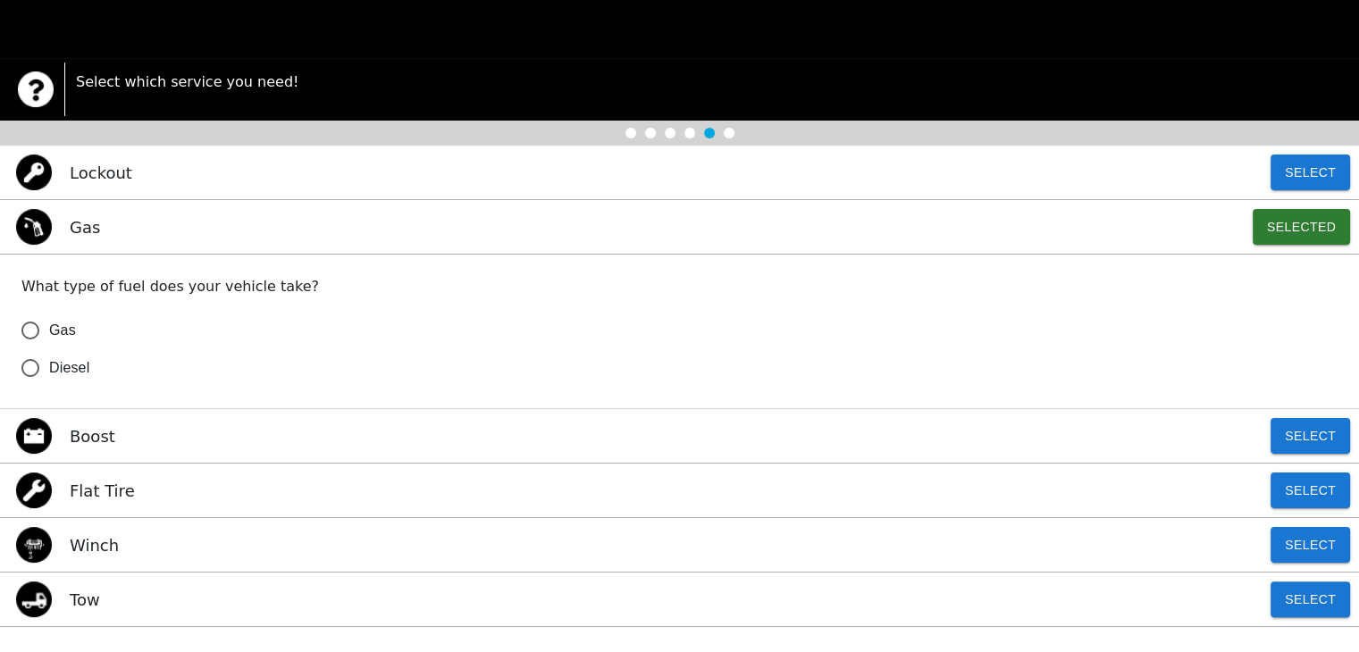
click at [1310, 232] on div "Loading user experience Powered by TrxNow" at bounding box center [679, 194] width 1316 height 79
click at [1309, 436] on button "Select" at bounding box center [1311, 436] width 80 height 36
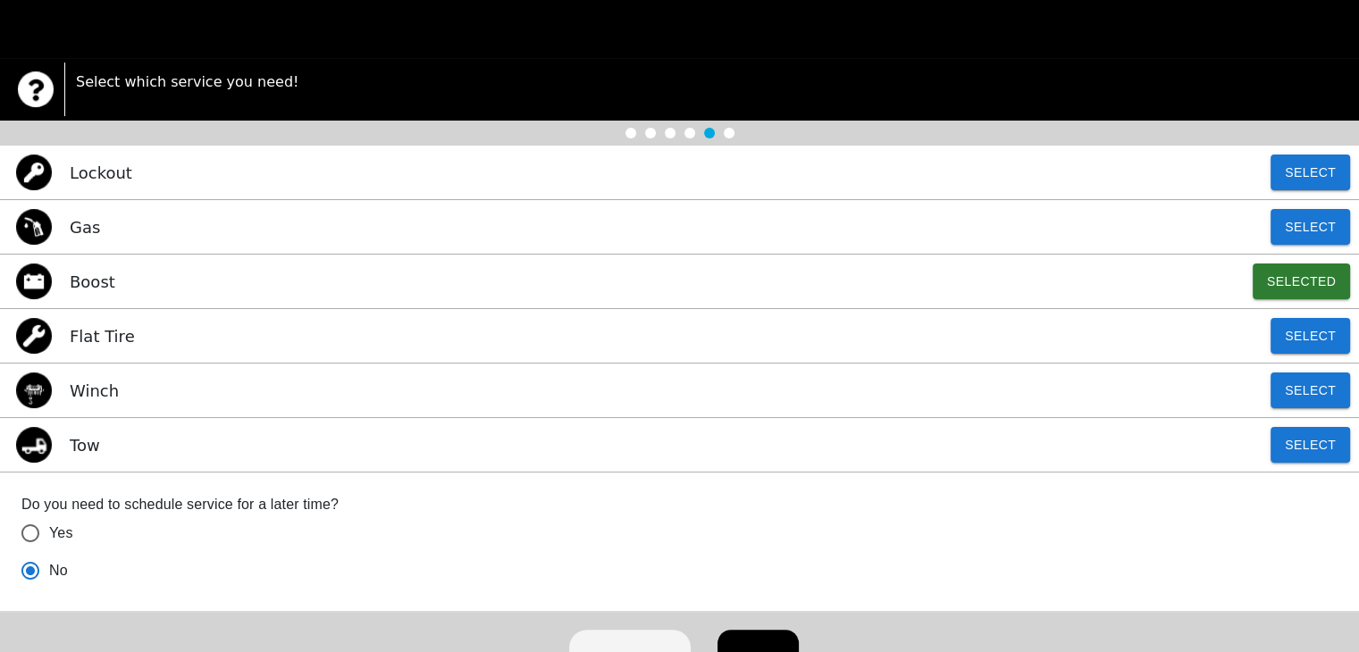
scroll to position [357, 0]
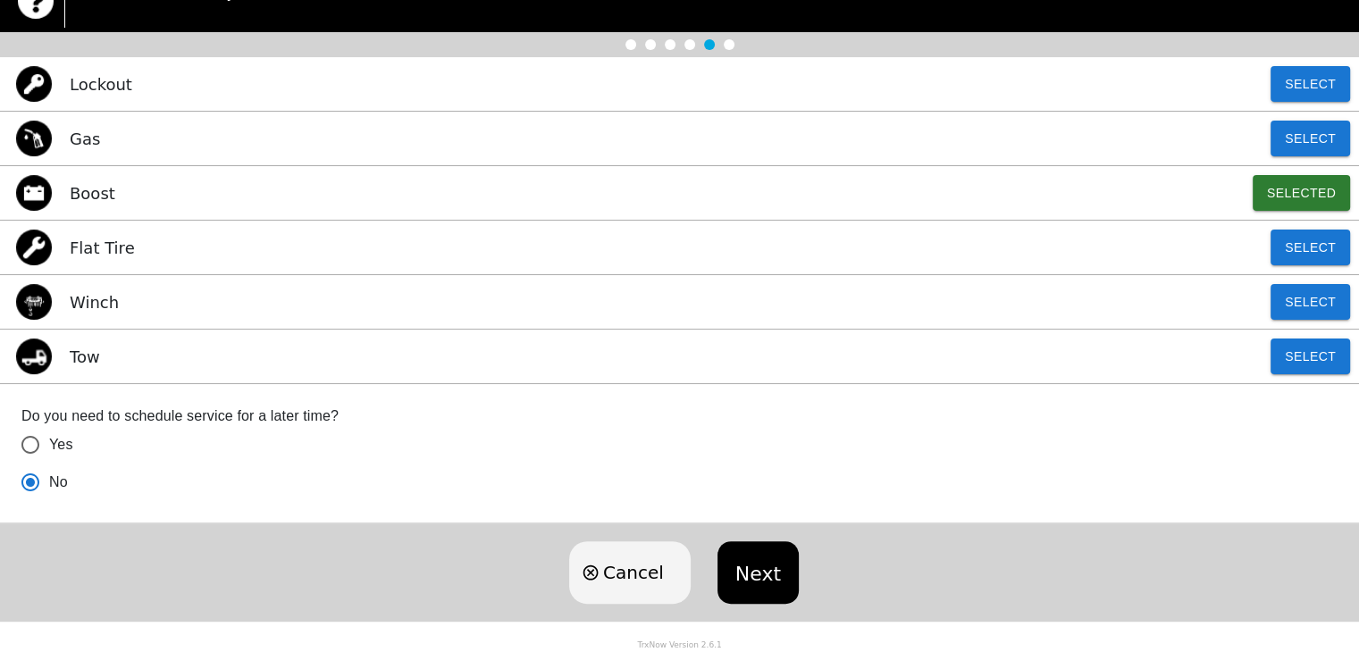
click at [751, 567] on button "Next" at bounding box center [757, 572] width 81 height 63
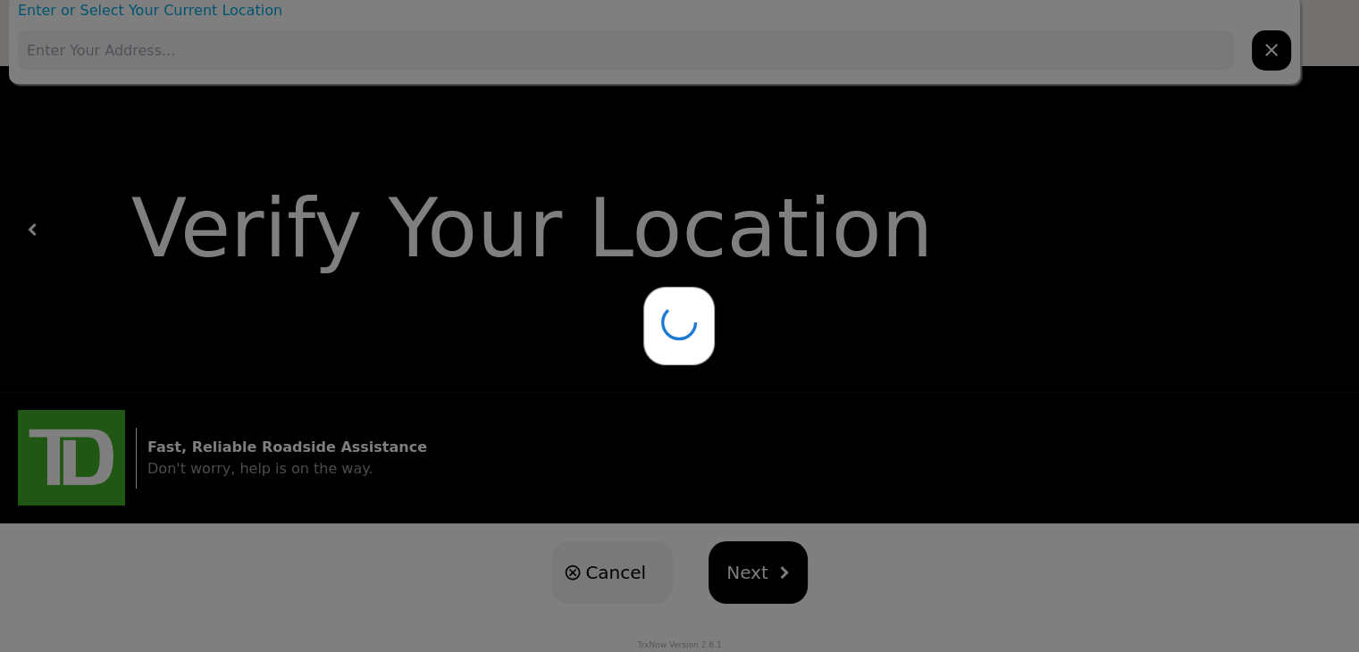
scroll to position [0, 0]
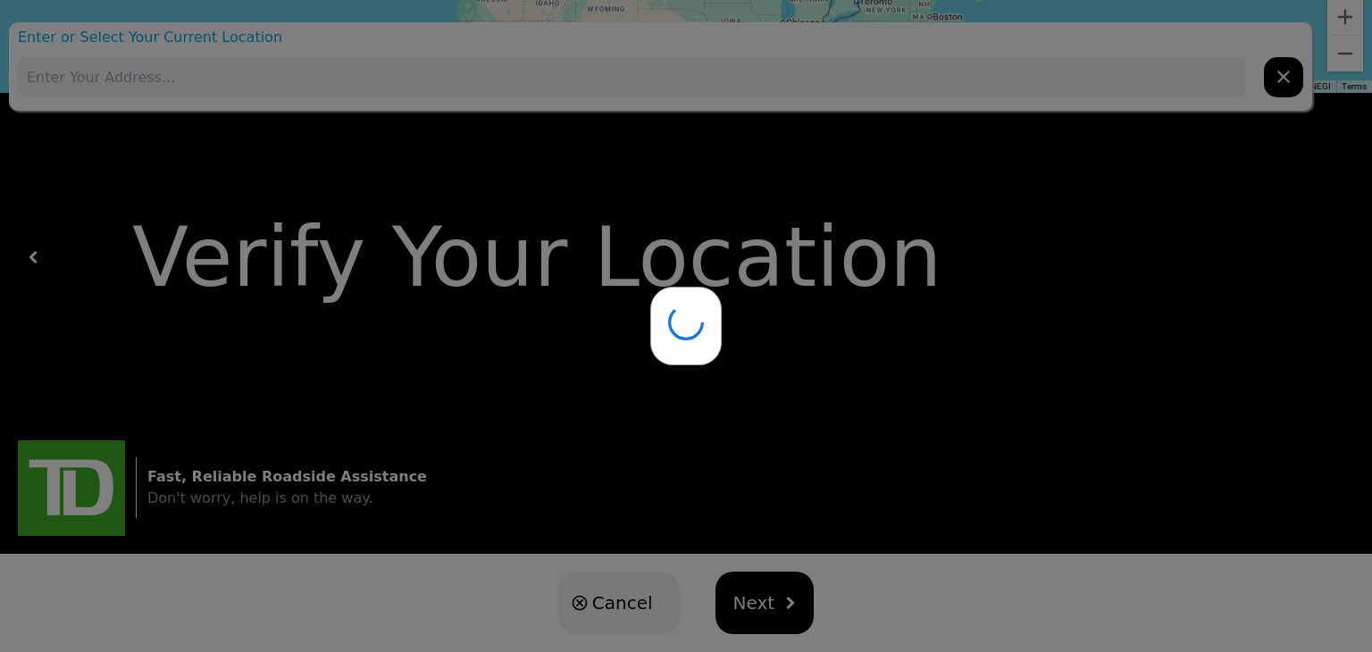
type input "[STREET_ADDRESS]"
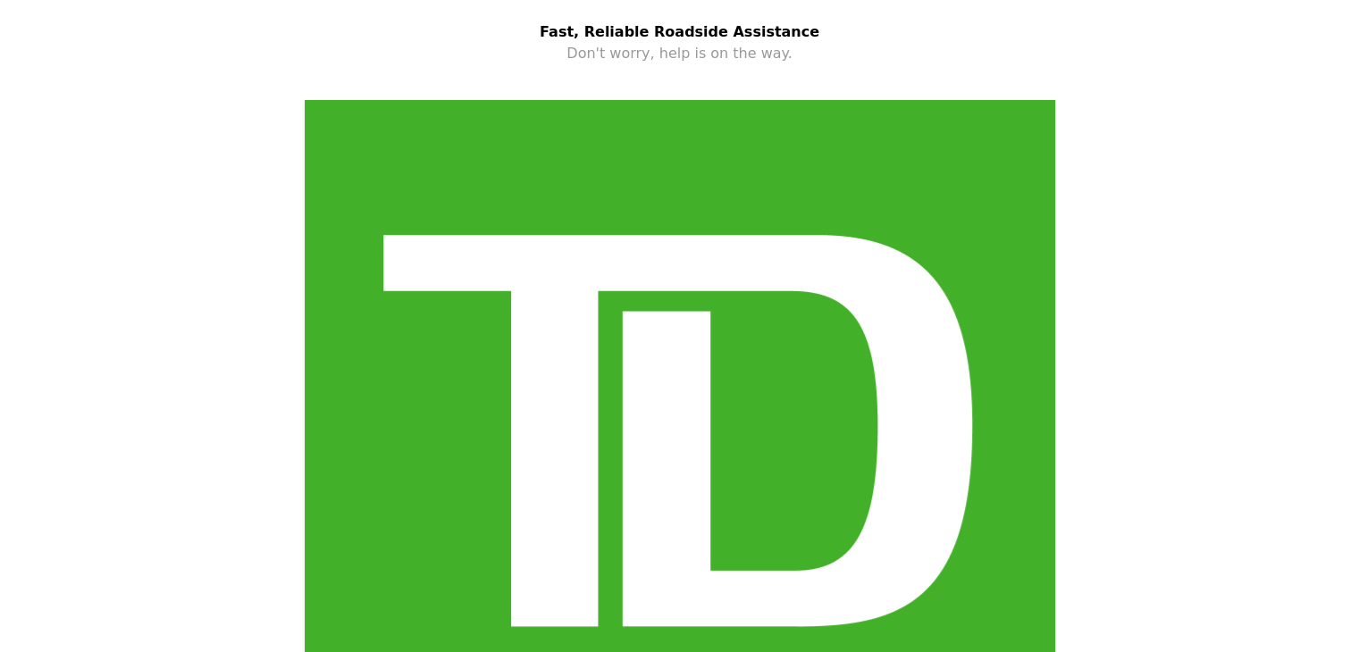
click at [314, 78] on div at bounding box center [679, 435] width 1316 height 743
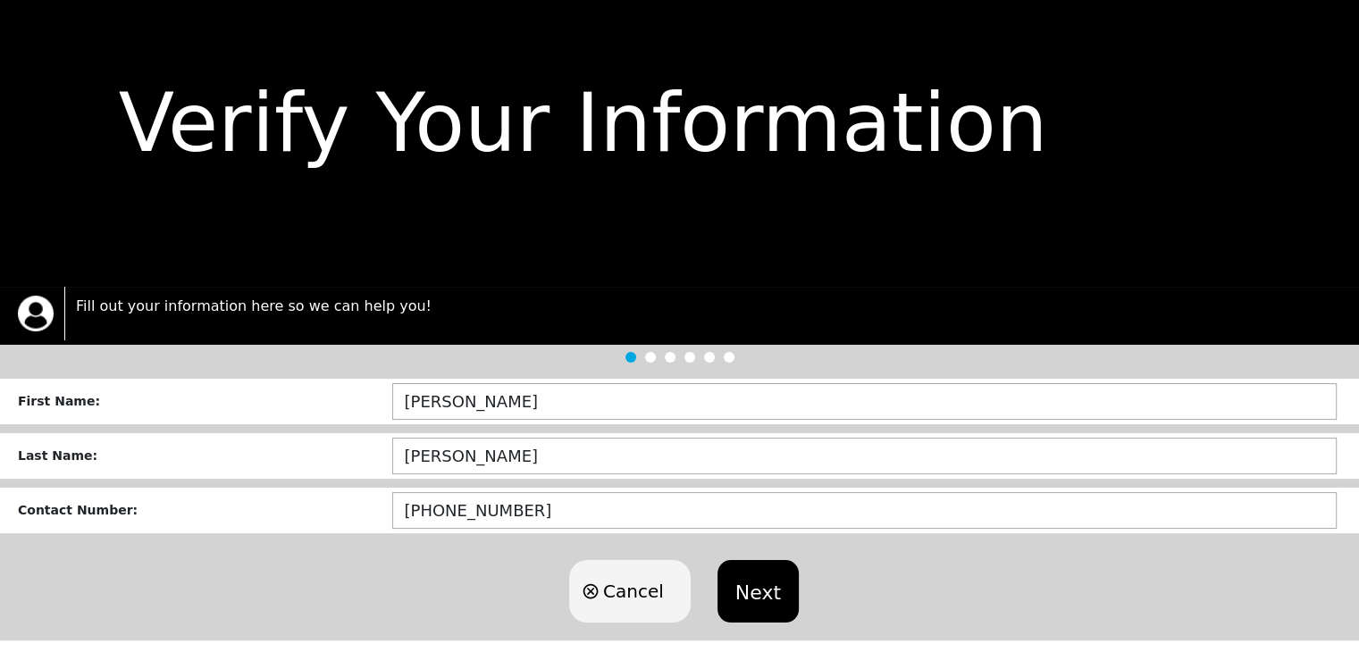
scroll to position [60, 0]
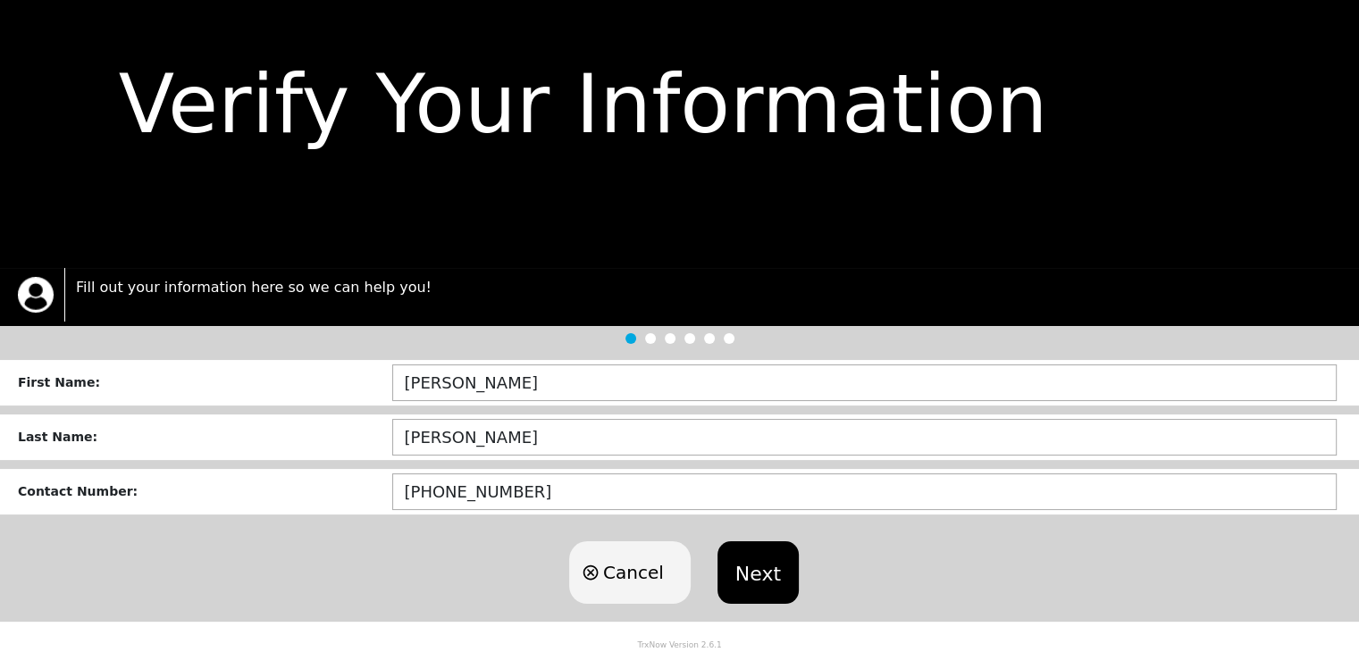
click at [760, 565] on button "Next" at bounding box center [757, 572] width 81 height 63
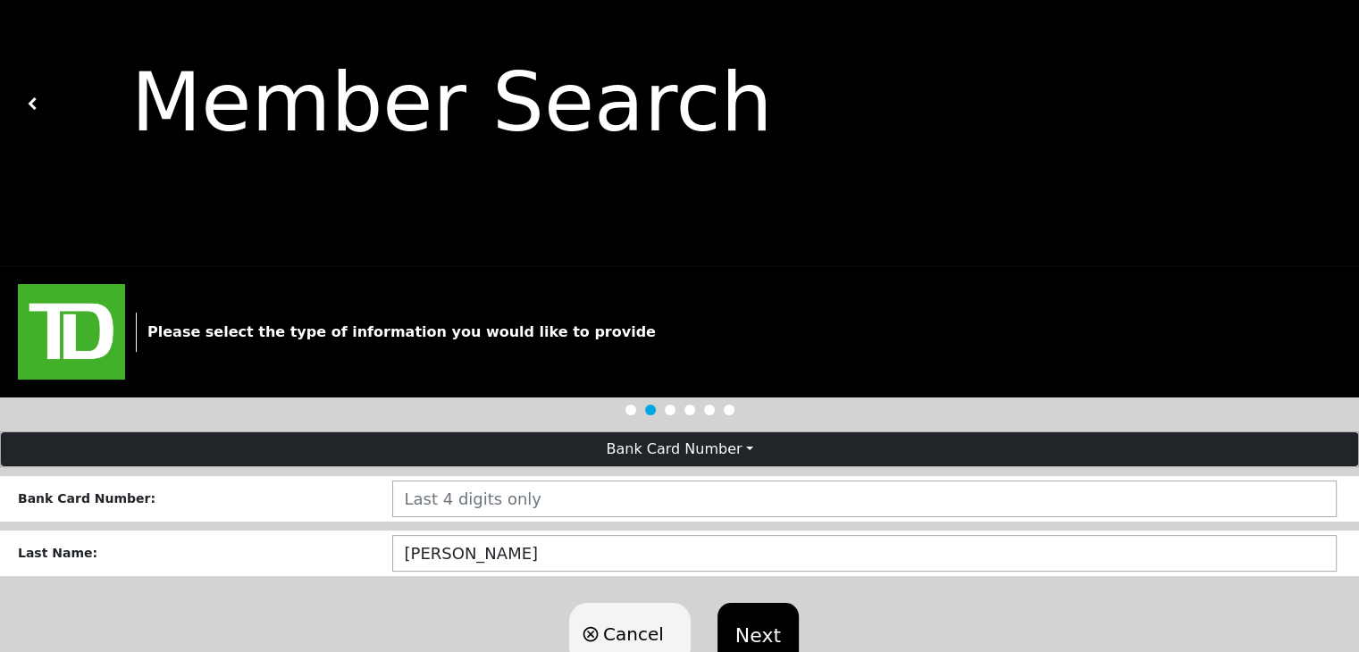
scroll to position [123, 0]
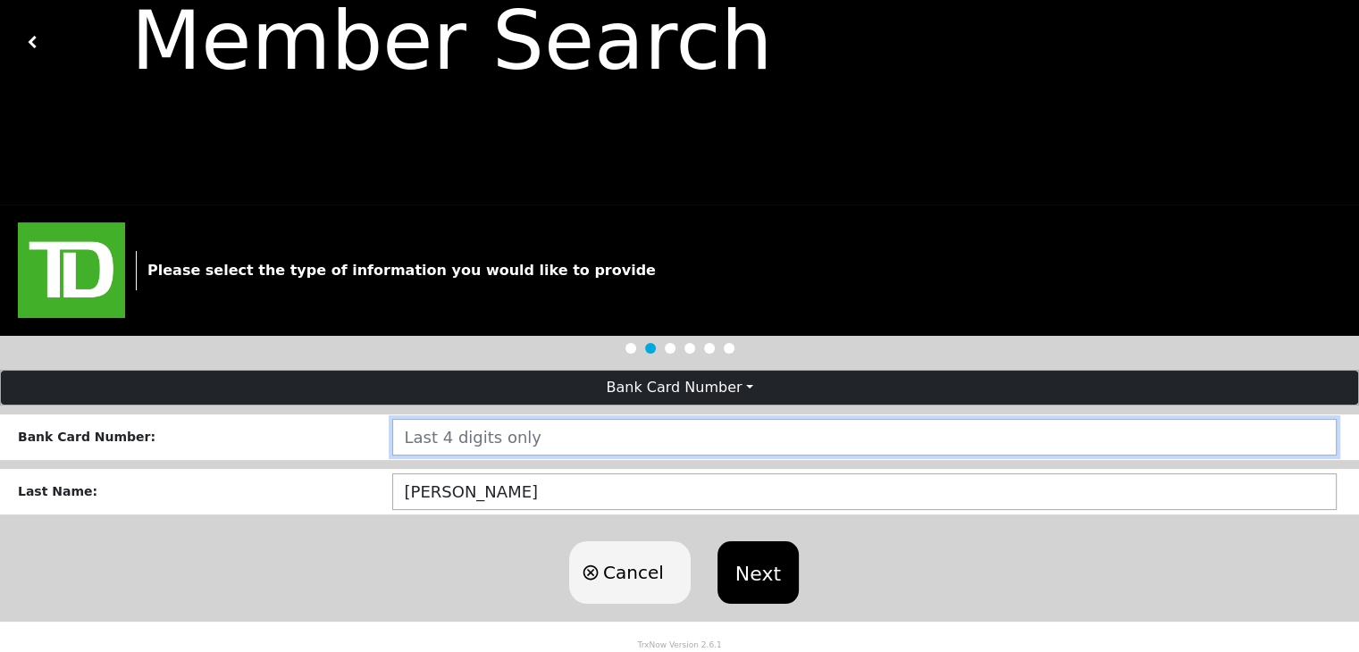
click at [479, 443] on input "number" at bounding box center [864, 437] width 944 height 37
type input "1474"
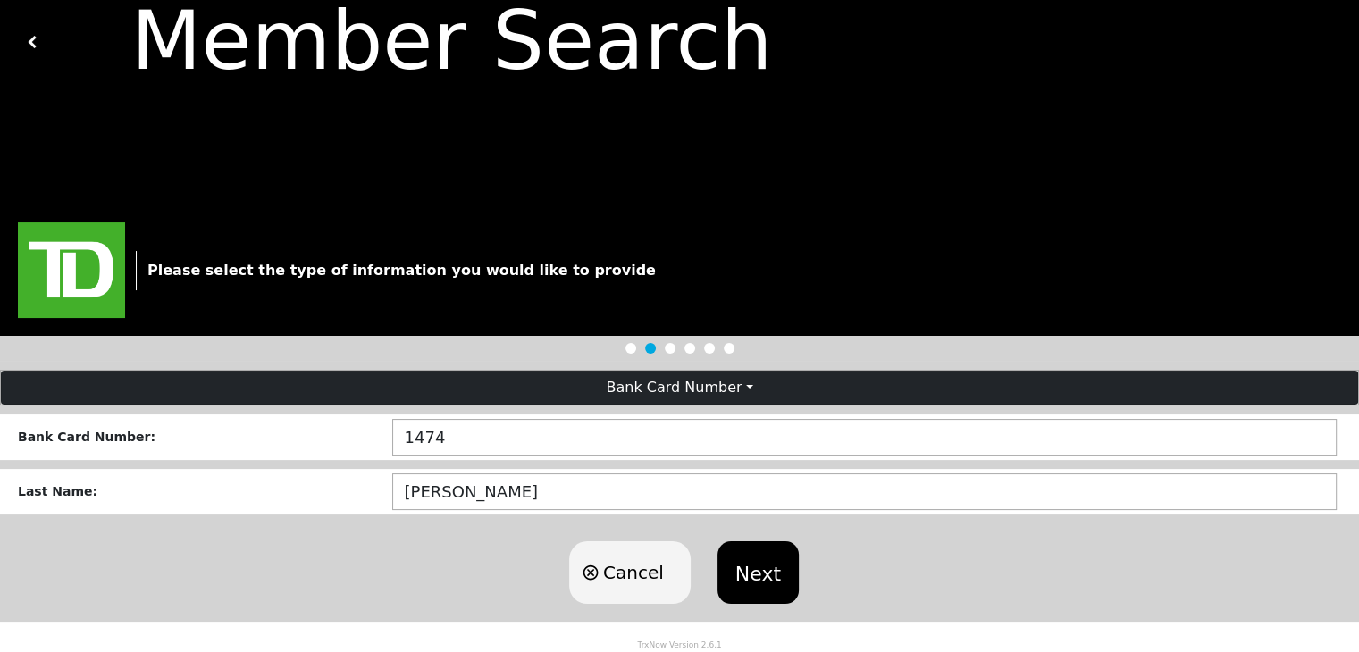
click at [756, 570] on button "Next" at bounding box center [757, 572] width 81 height 63
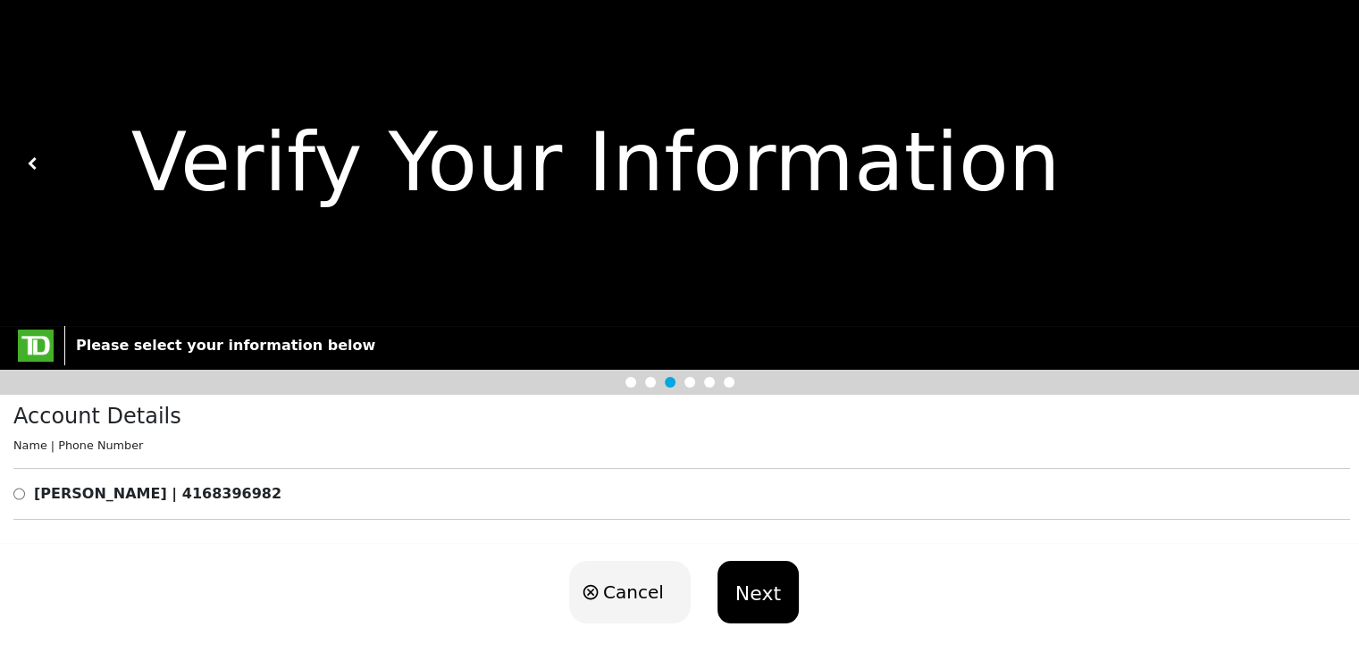
click at [18, 496] on input "radio" at bounding box center [19, 493] width 12 height 21
radio input "true"
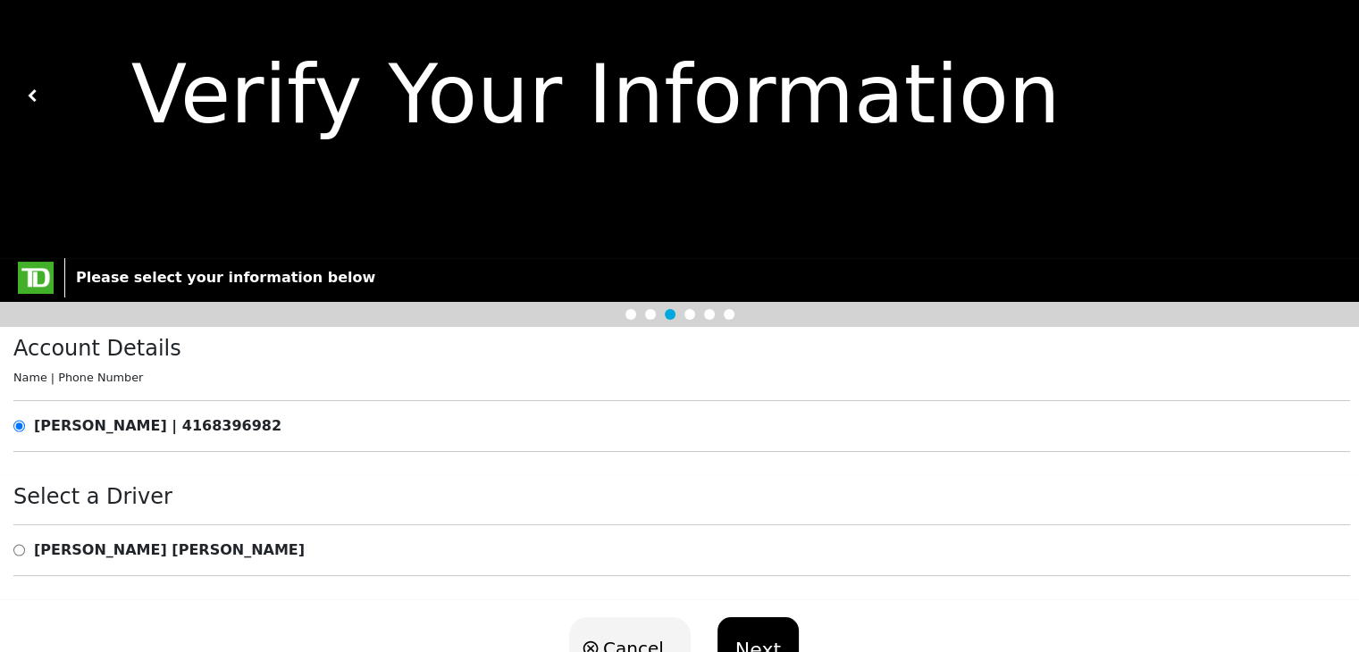
scroll to position [147, 0]
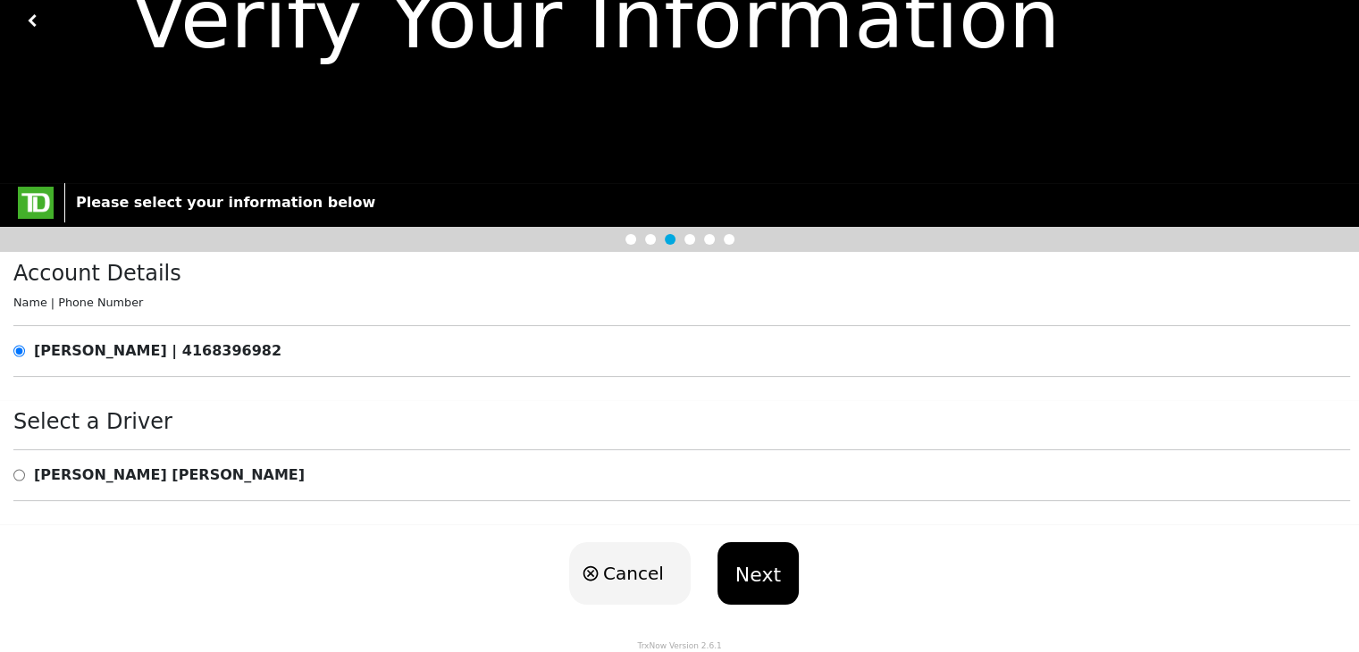
click at [20, 474] on input "radio" at bounding box center [19, 475] width 12 height 21
radio input "true"
click at [752, 565] on button "Next" at bounding box center [757, 573] width 81 height 63
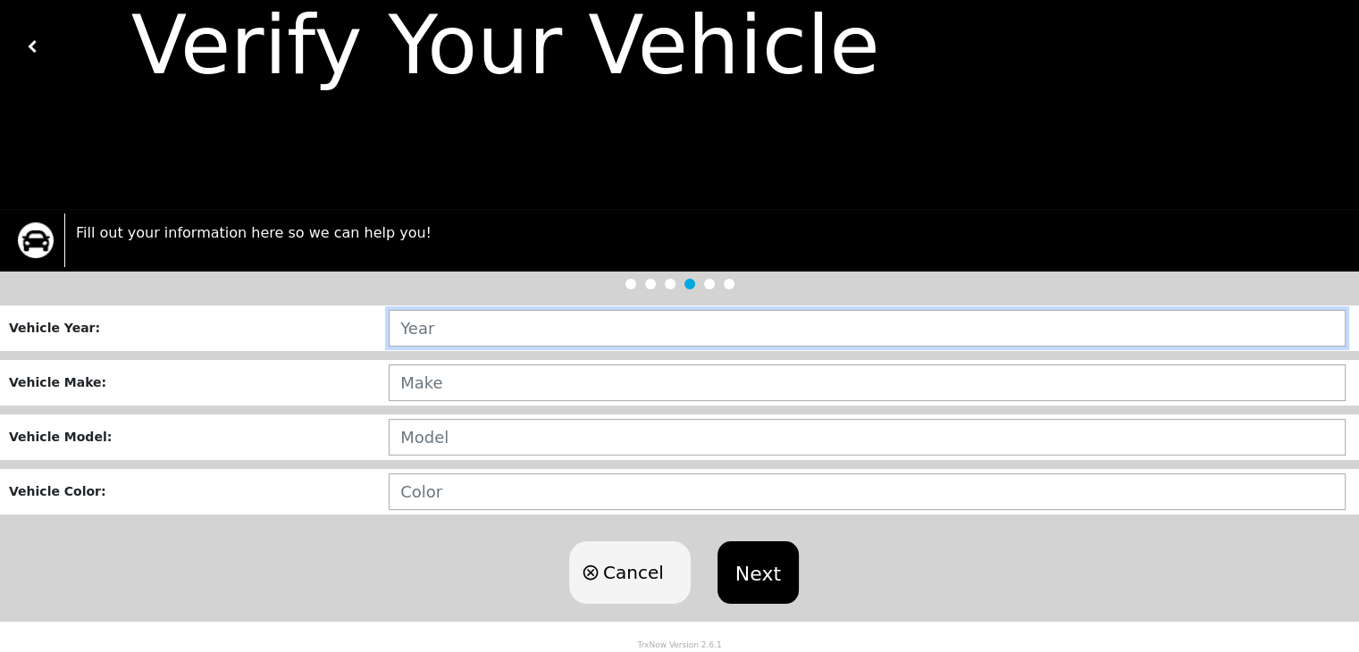
click at [492, 331] on input "text" at bounding box center [867, 328] width 957 height 37
type input "2018"
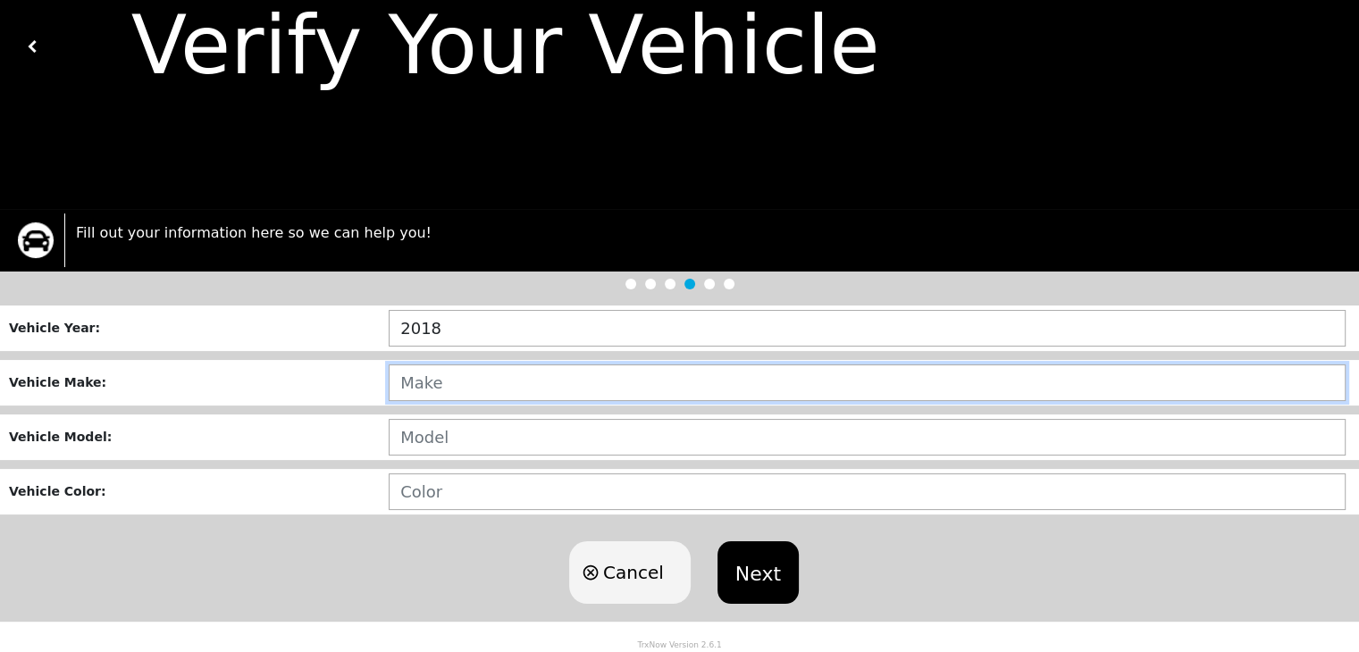
click at [469, 376] on input "text" at bounding box center [867, 383] width 957 height 37
type input "HONDA"
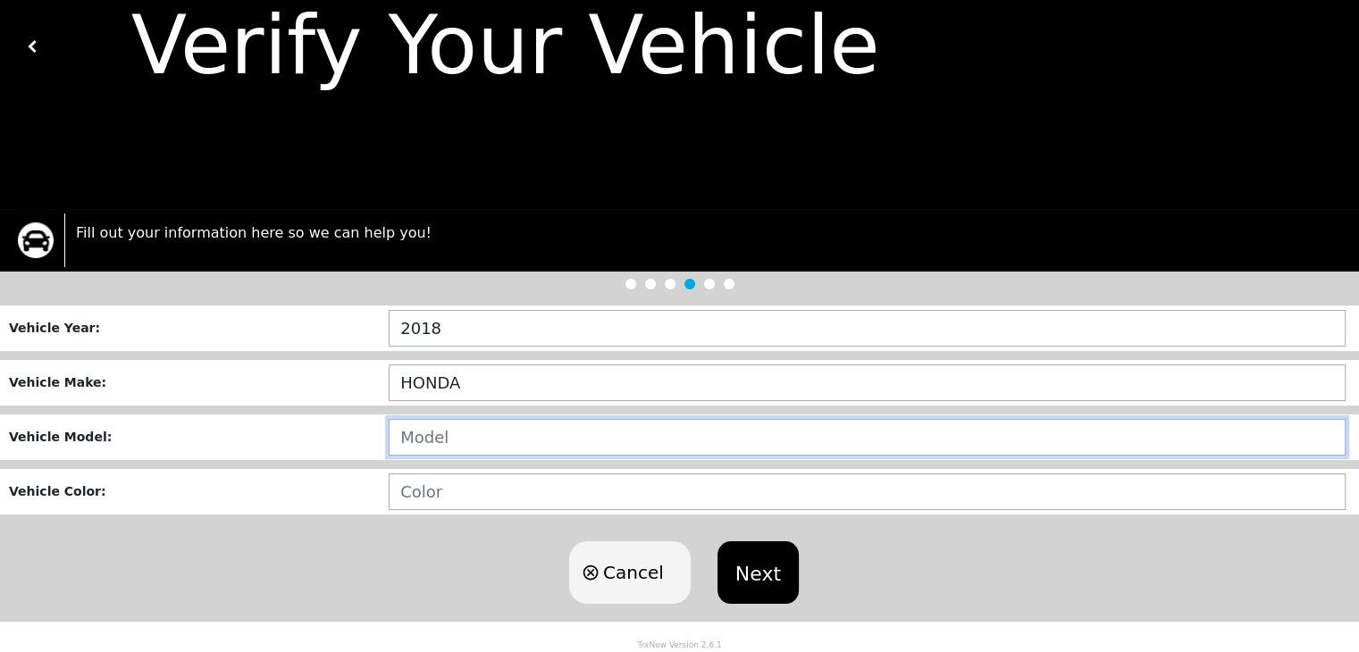
click at [470, 443] on input "text" at bounding box center [867, 437] width 957 height 37
type input "CR-V"
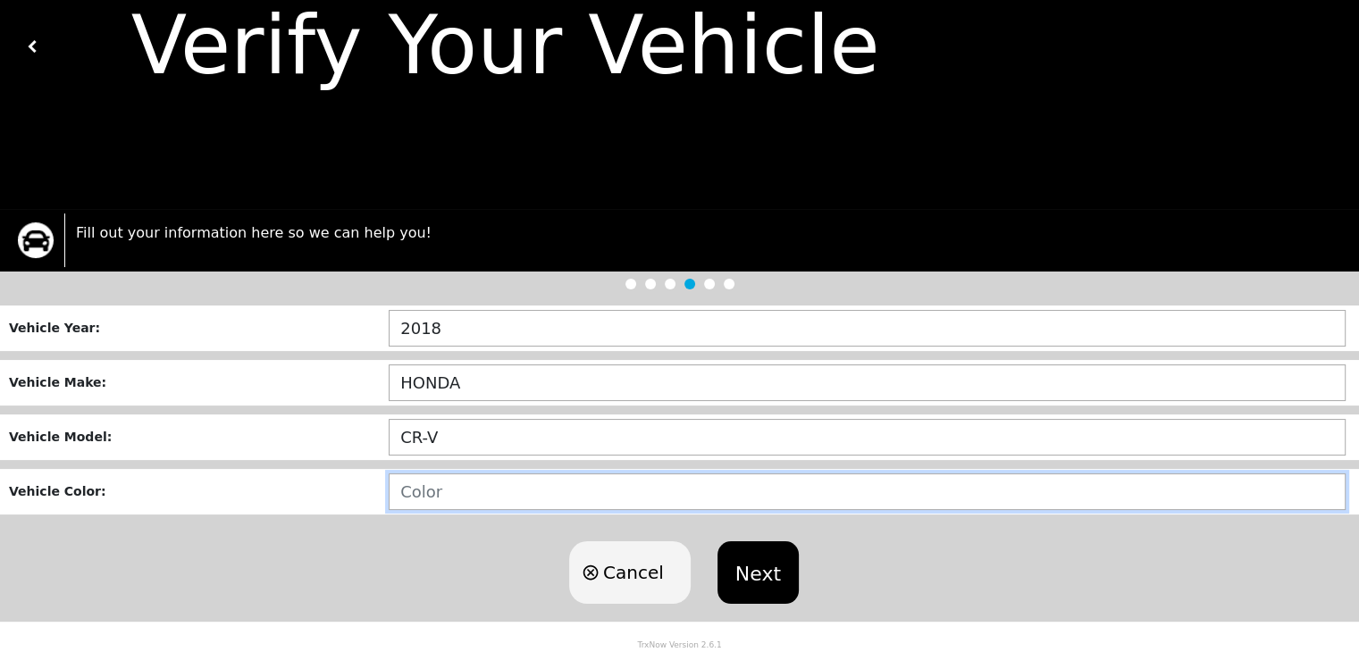
click at [457, 501] on input "text" at bounding box center [867, 492] width 957 height 37
type input "SILVER"
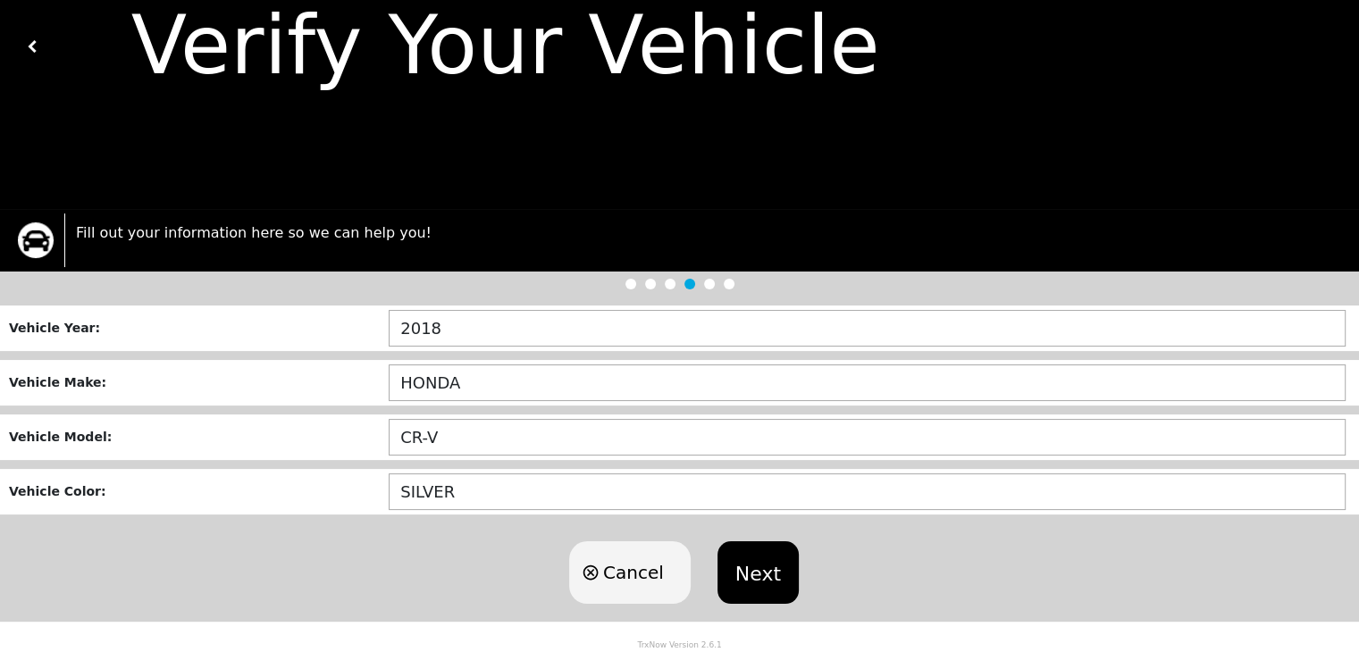
click at [747, 564] on button "Next" at bounding box center [757, 572] width 81 height 63
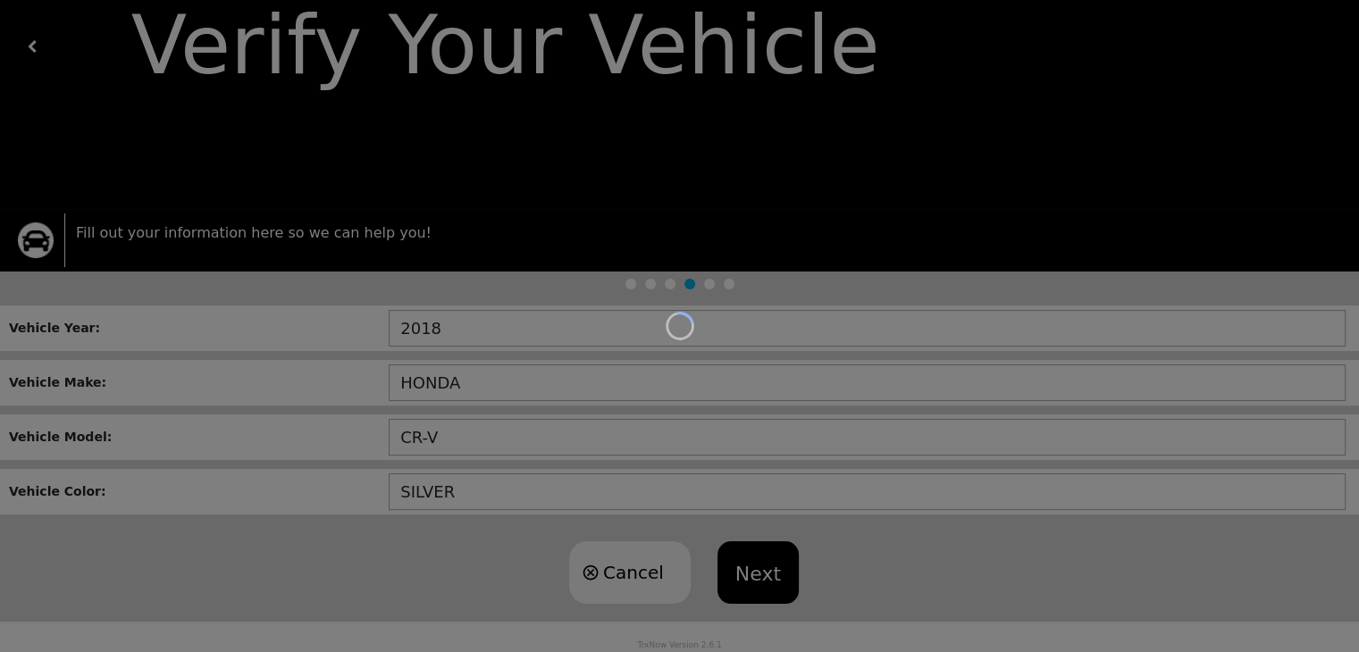
scroll to position [357, 0]
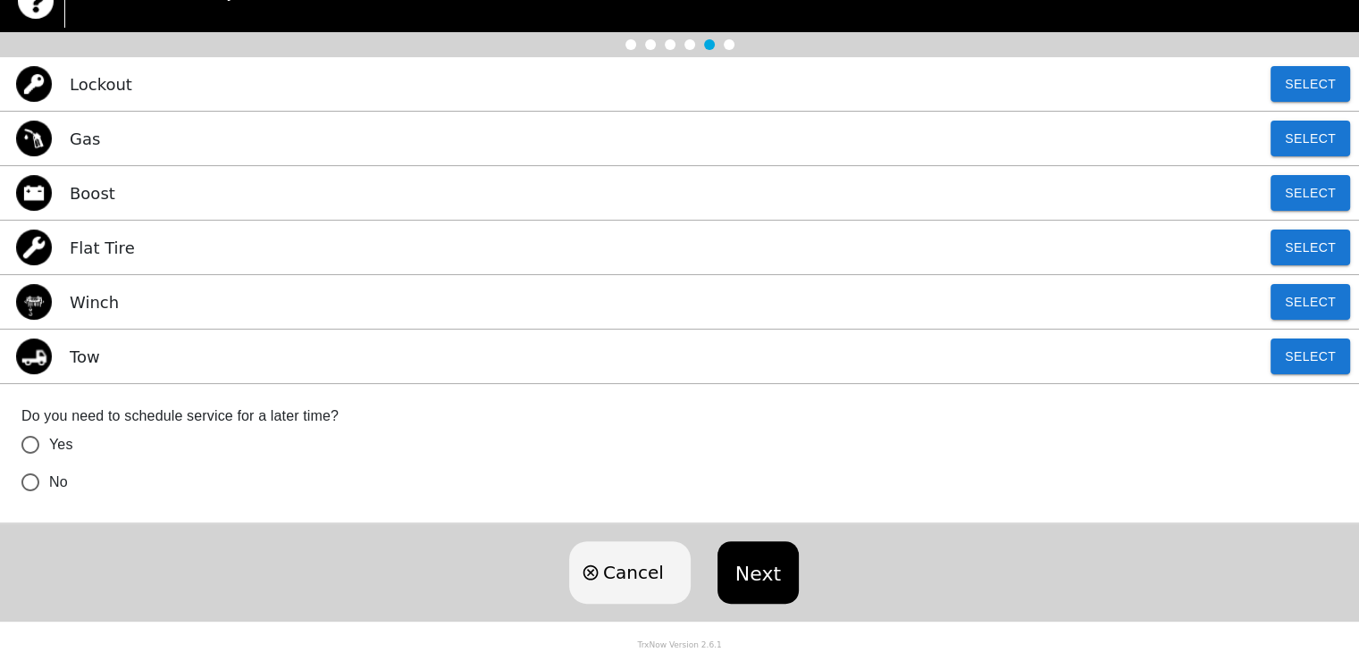
click at [1310, 197] on div "Loading user experience Powered by TrxNow" at bounding box center [679, 194] width 1316 height 79
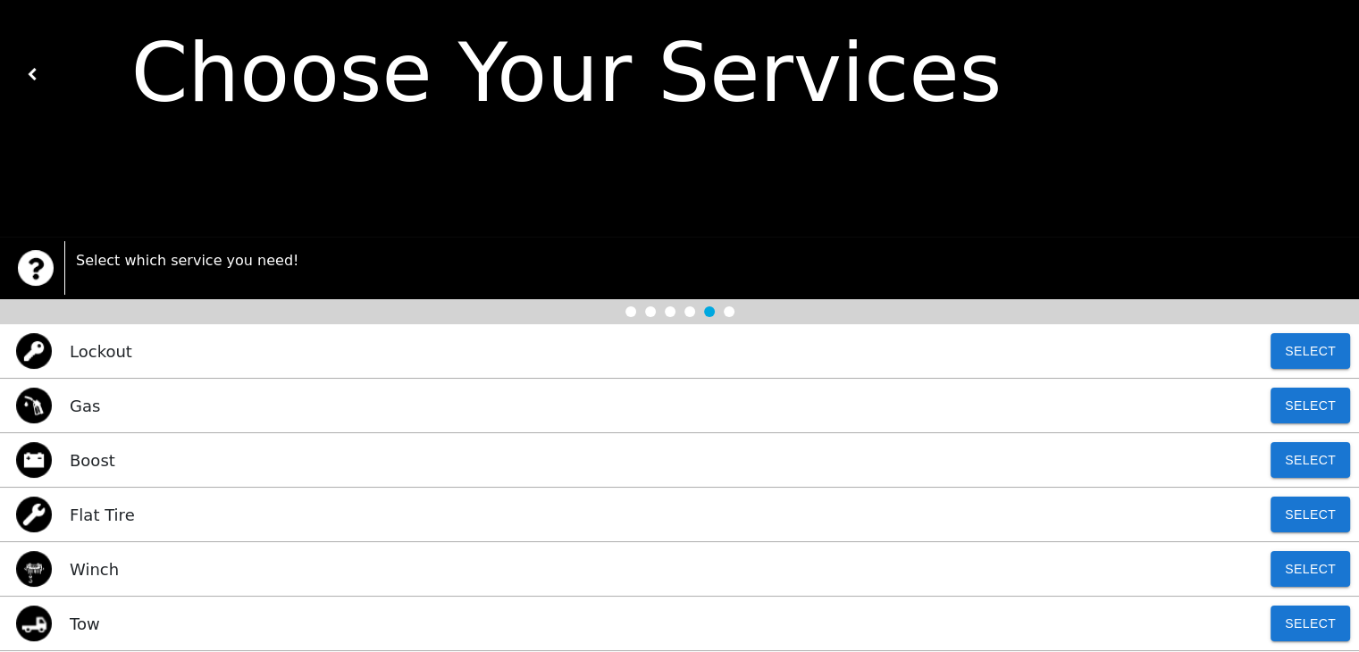
scroll to position [0, 0]
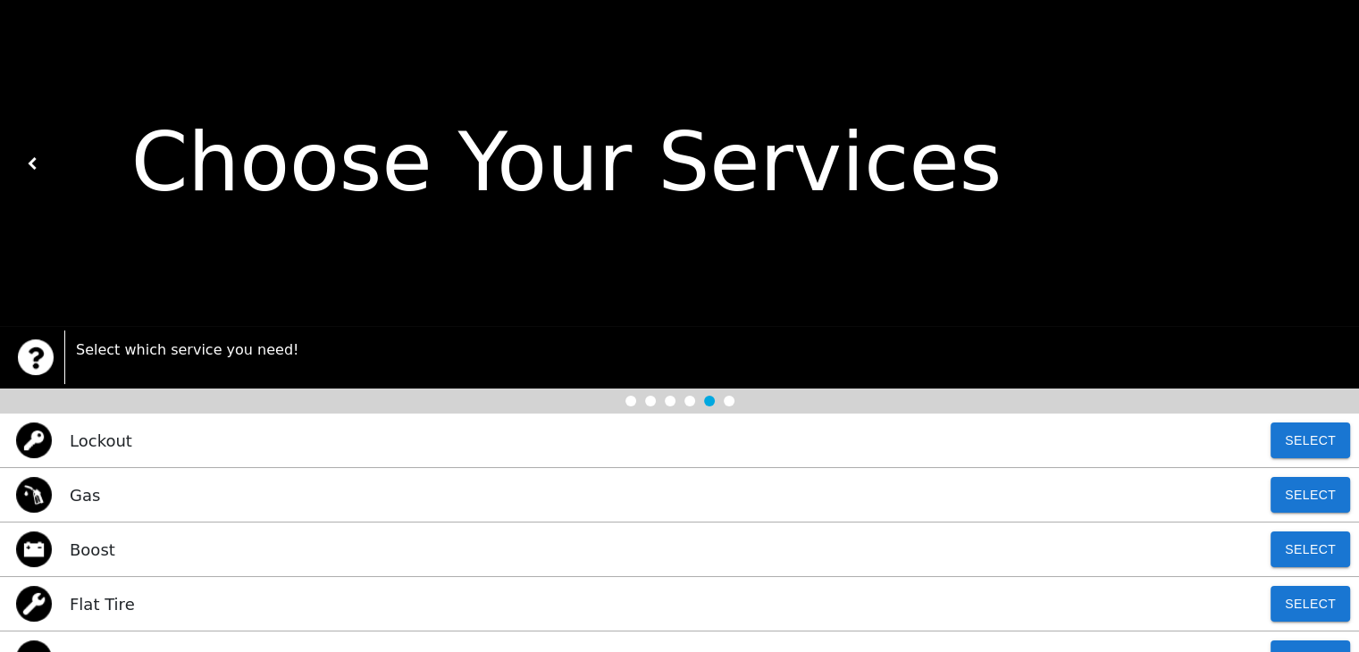
click at [242, 344] on p "Select which service you need!" at bounding box center [708, 350] width 1265 height 21
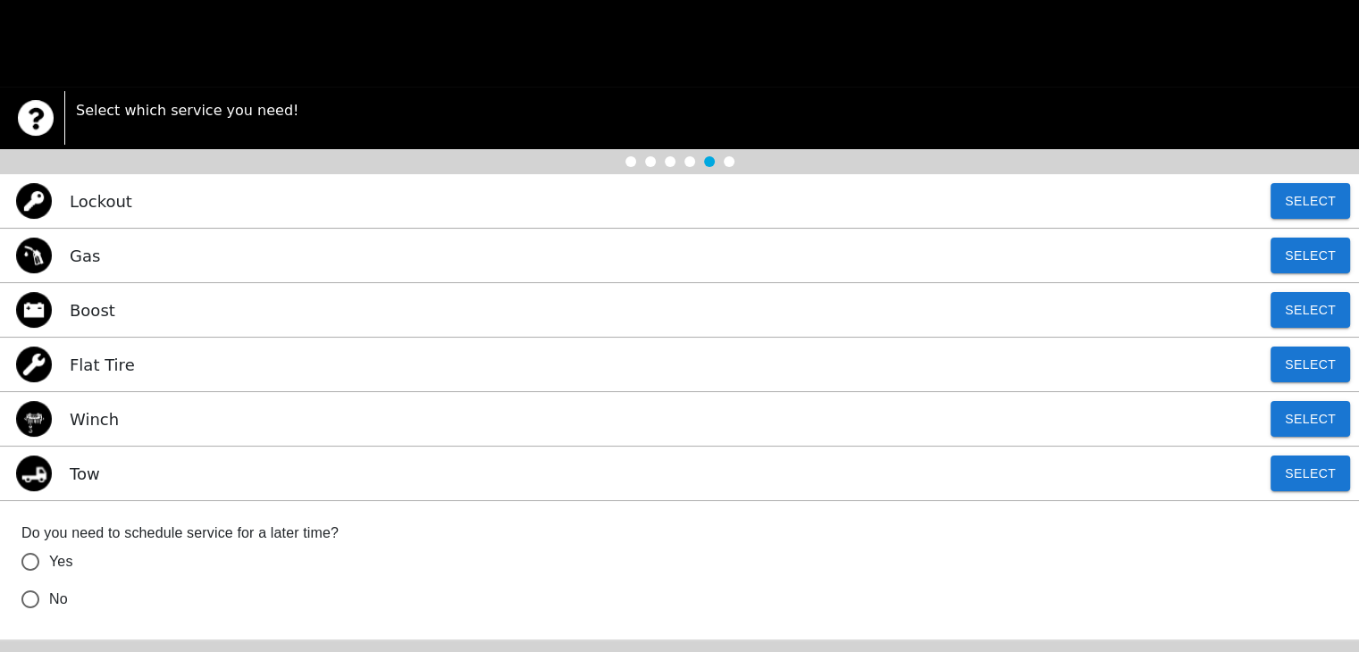
scroll to position [268, 0]
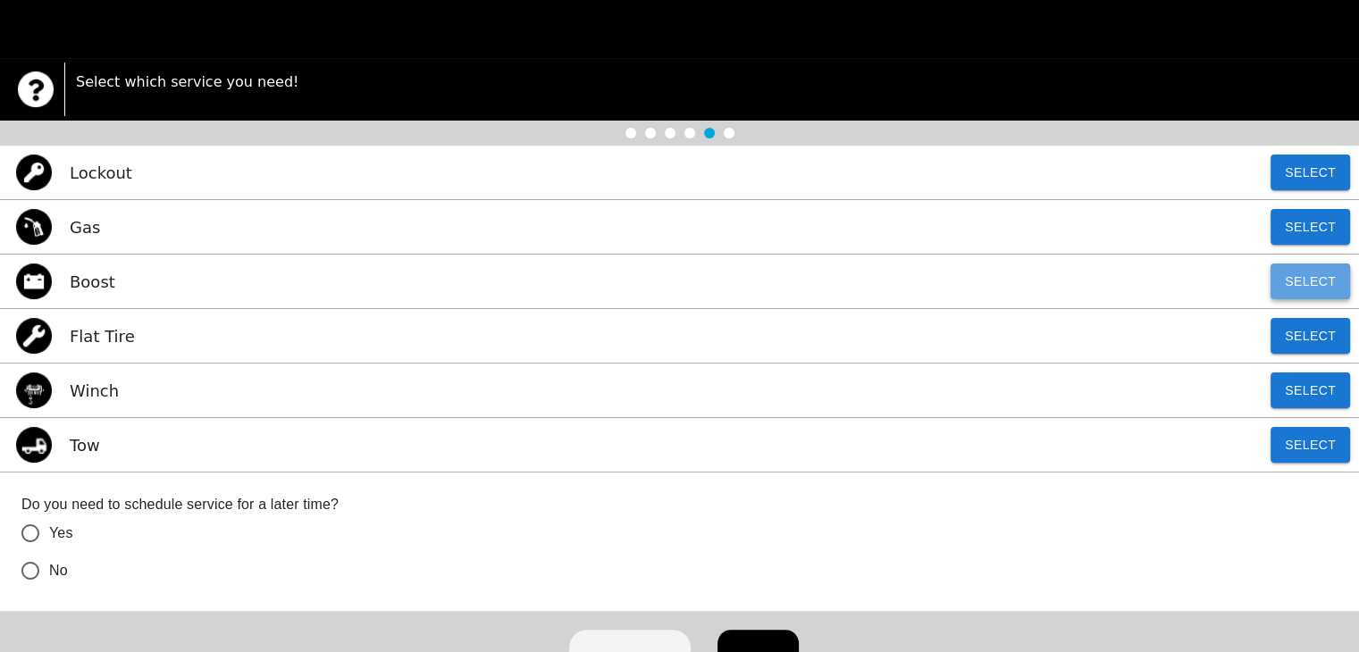
click at [1315, 283] on button "Select" at bounding box center [1311, 282] width 80 height 36
click at [39, 577] on input "No" at bounding box center [31, 571] width 38 height 38
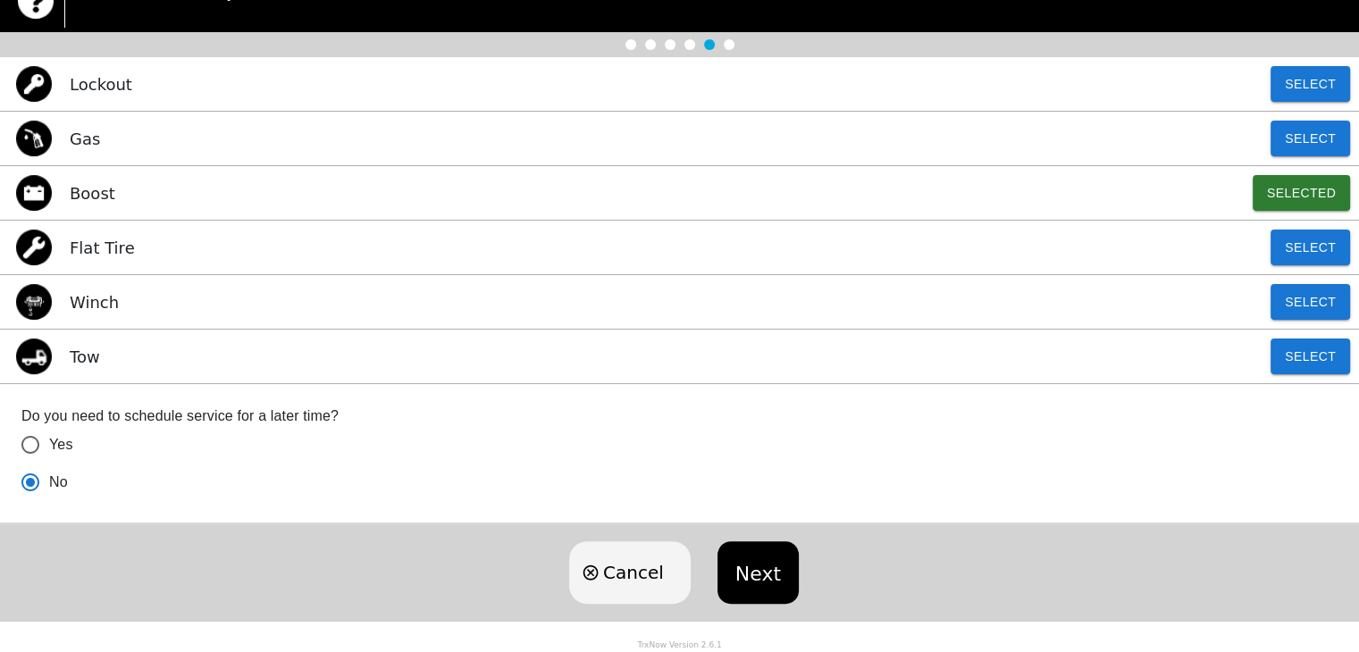
scroll to position [357, 0]
radio input "true"
click at [742, 569] on button "Next" at bounding box center [757, 572] width 81 height 63
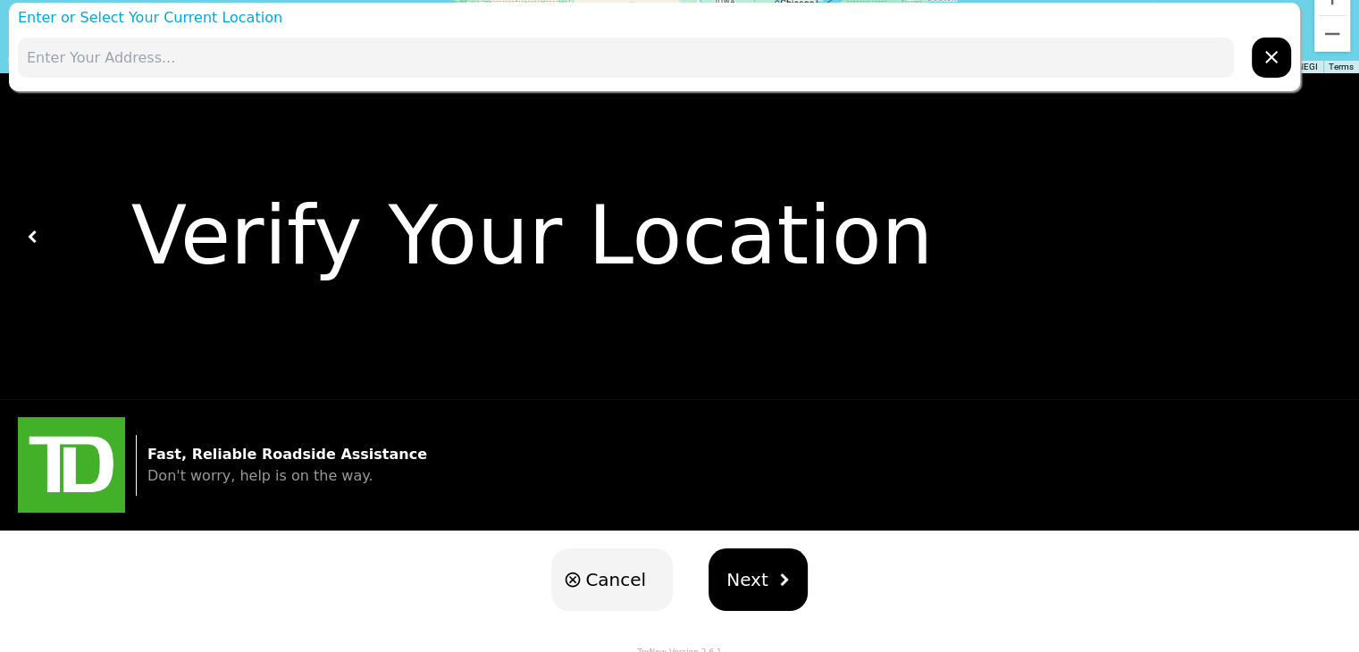
scroll to position [29, 0]
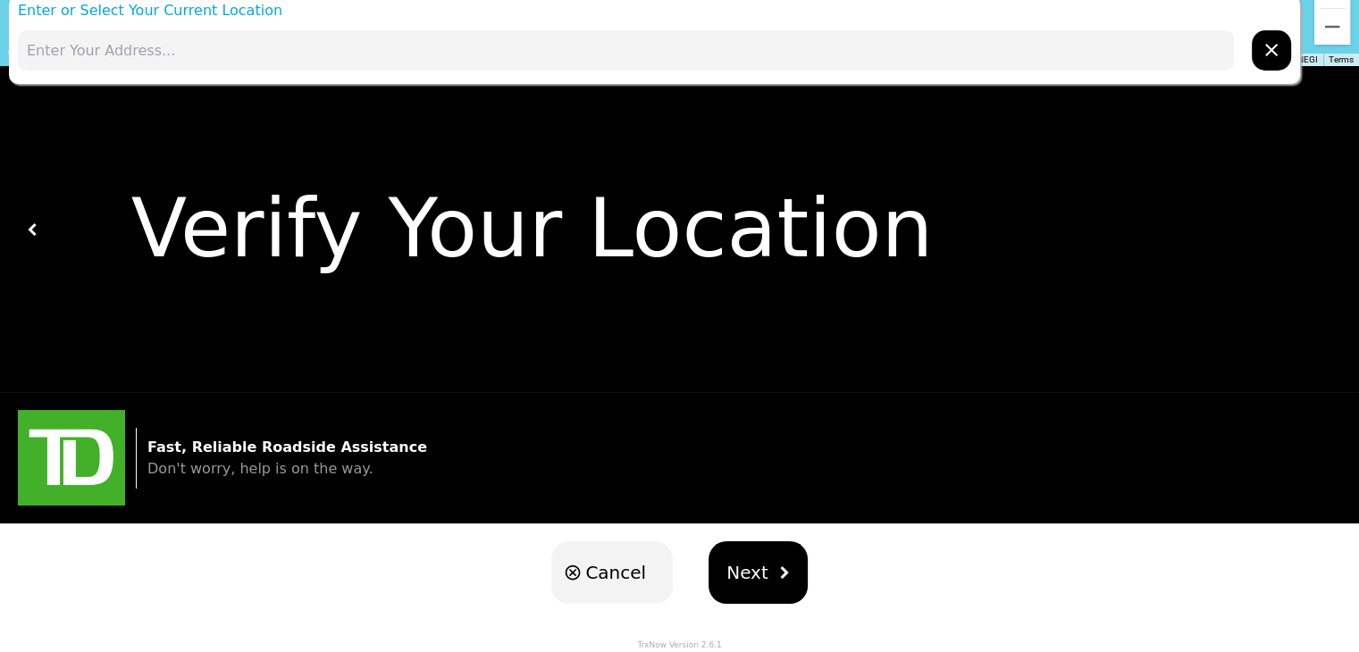
click at [753, 564] on span "Next" at bounding box center [747, 572] width 42 height 27
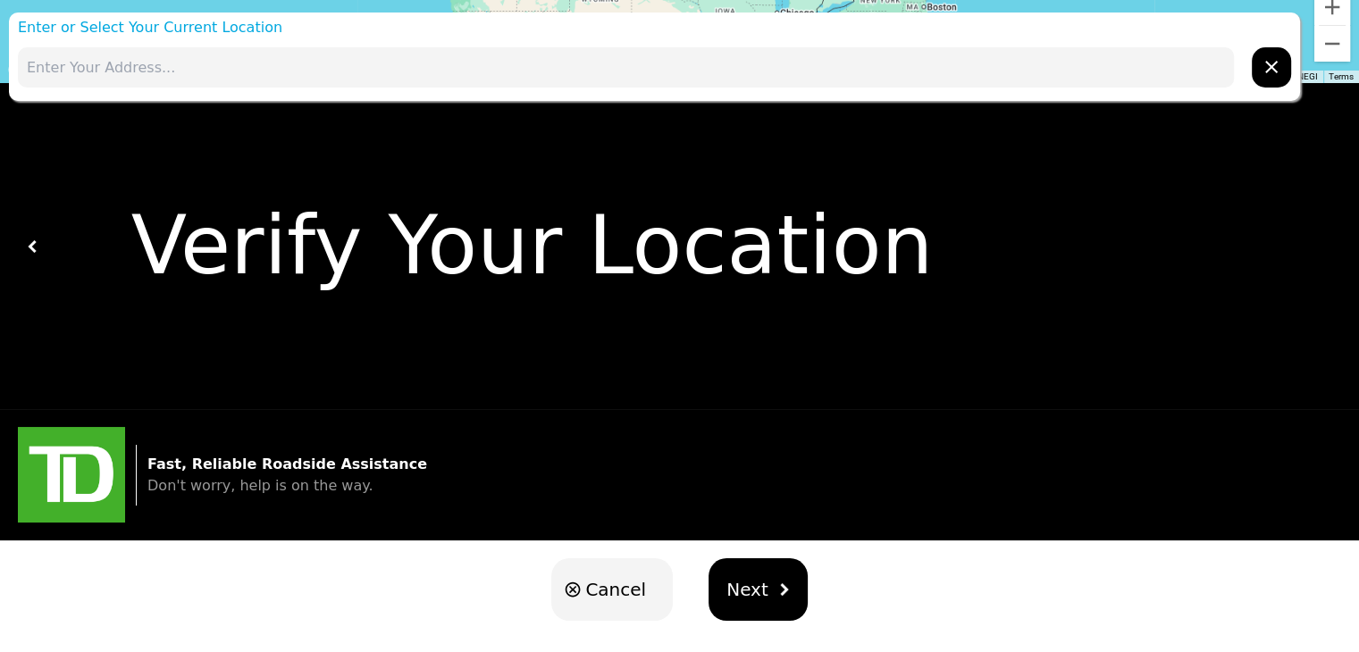
scroll to position [0, 0]
